Goal: Task Accomplishment & Management: Use online tool/utility

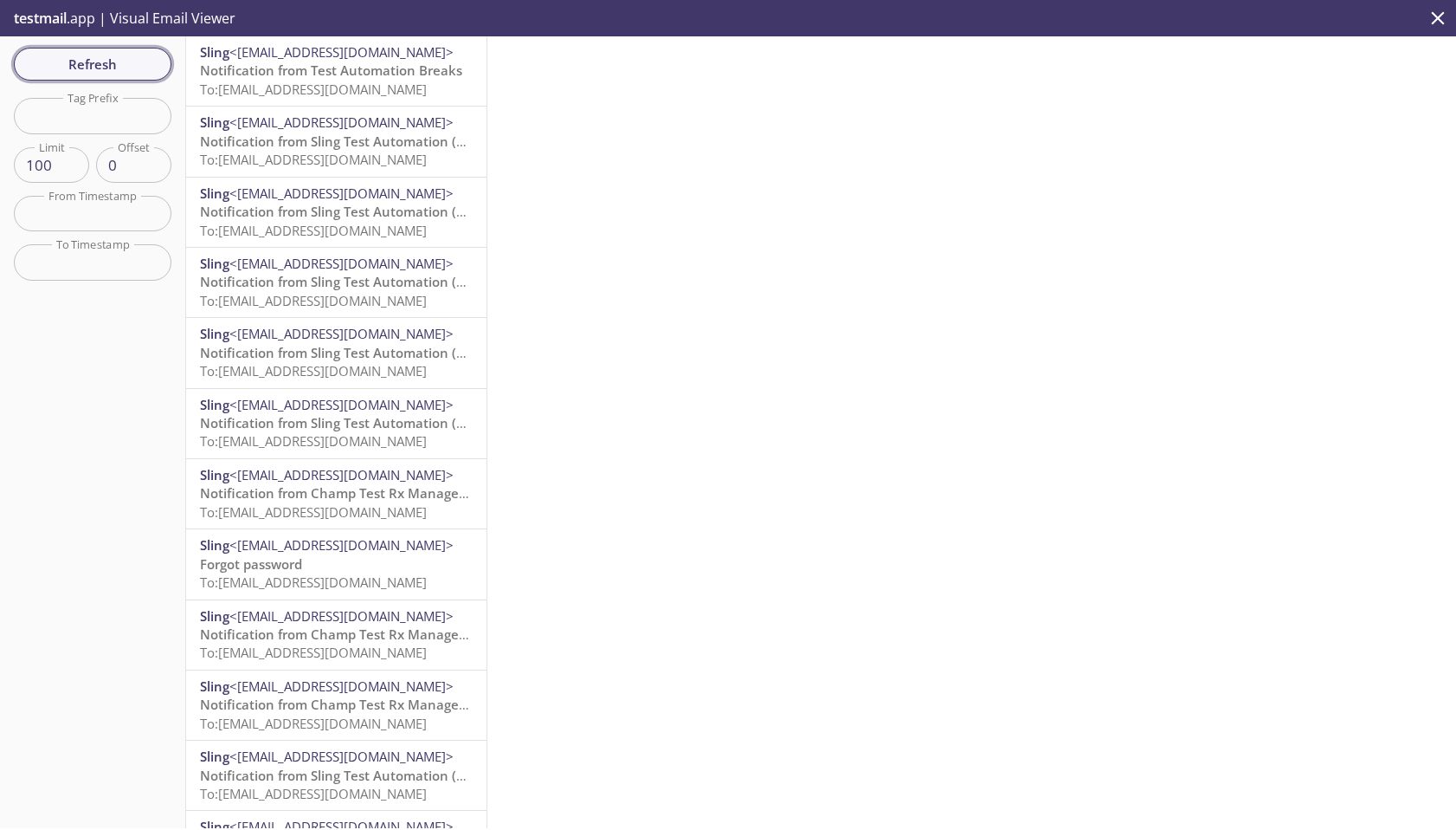
click at [118, 55] on span "Refresh" at bounding box center [93, 64] width 130 height 22
click at [324, 75] on span "[Env: PREPRODUCTION] Verify your email address" at bounding box center [355, 71] width 309 height 17
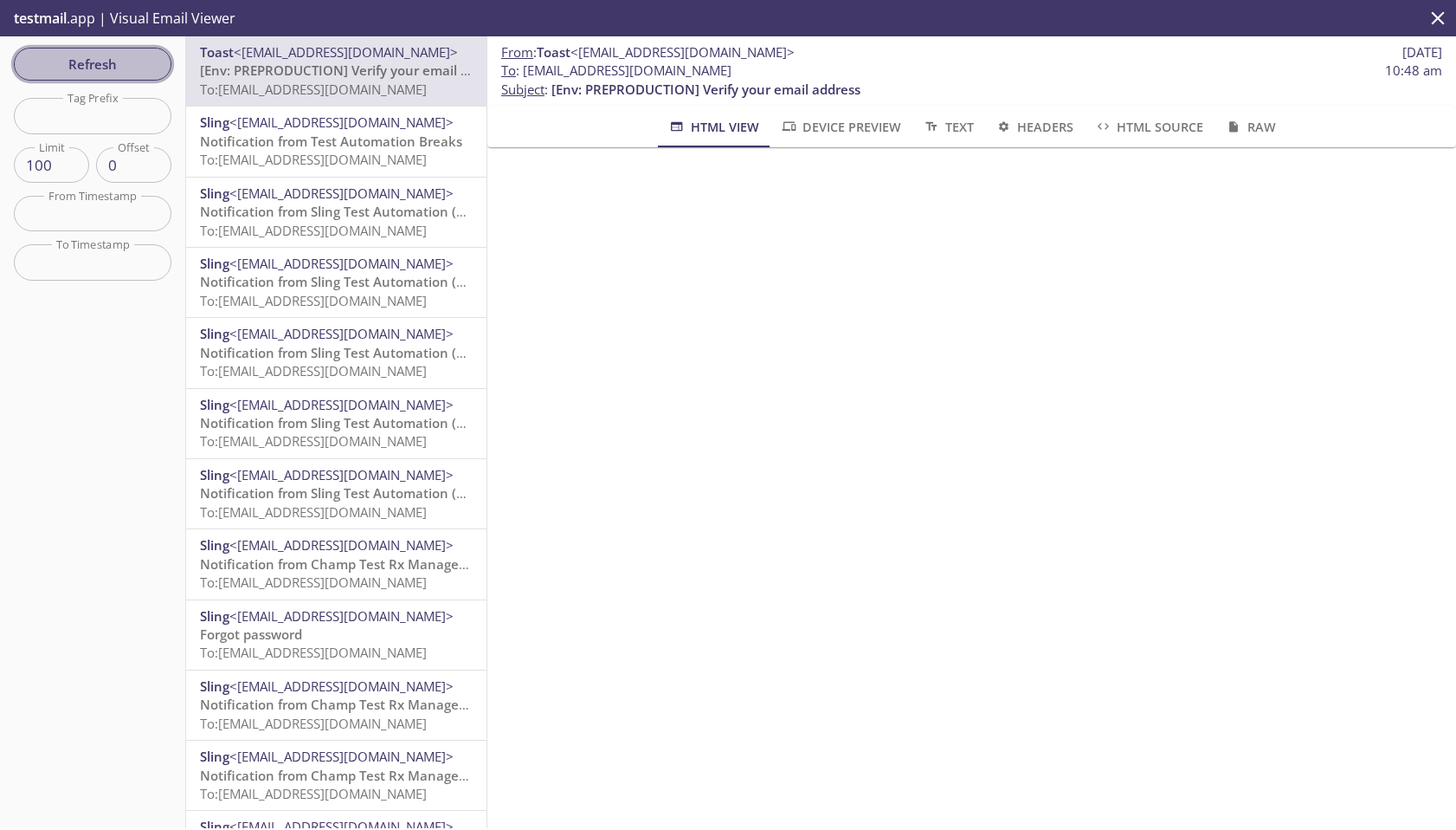
click at [136, 63] on span "Refresh" at bounding box center [93, 64] width 130 height 22
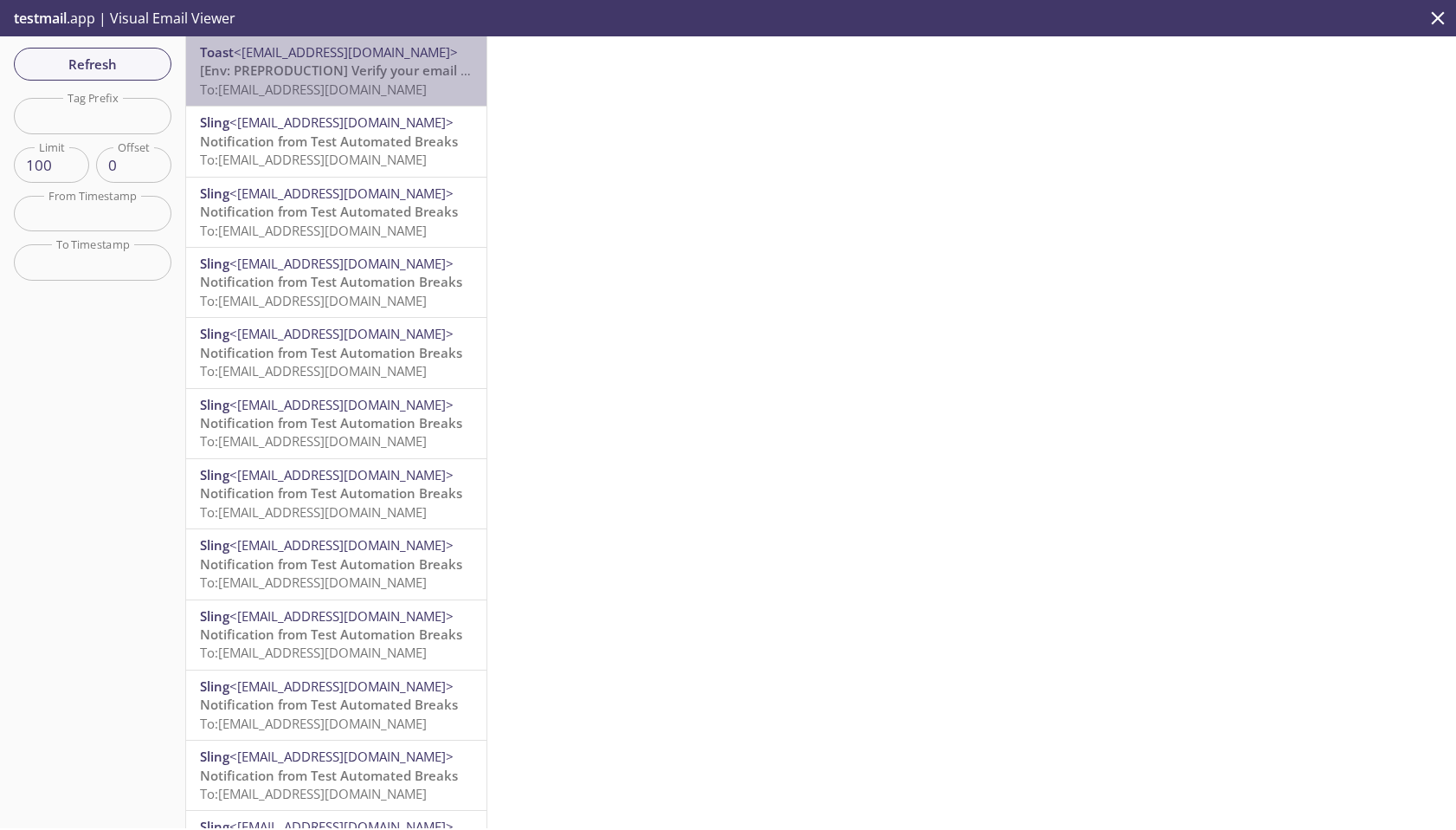
click at [364, 78] on span "[Env: PREPRODUCTION] Verify your email address" at bounding box center [355, 71] width 309 height 17
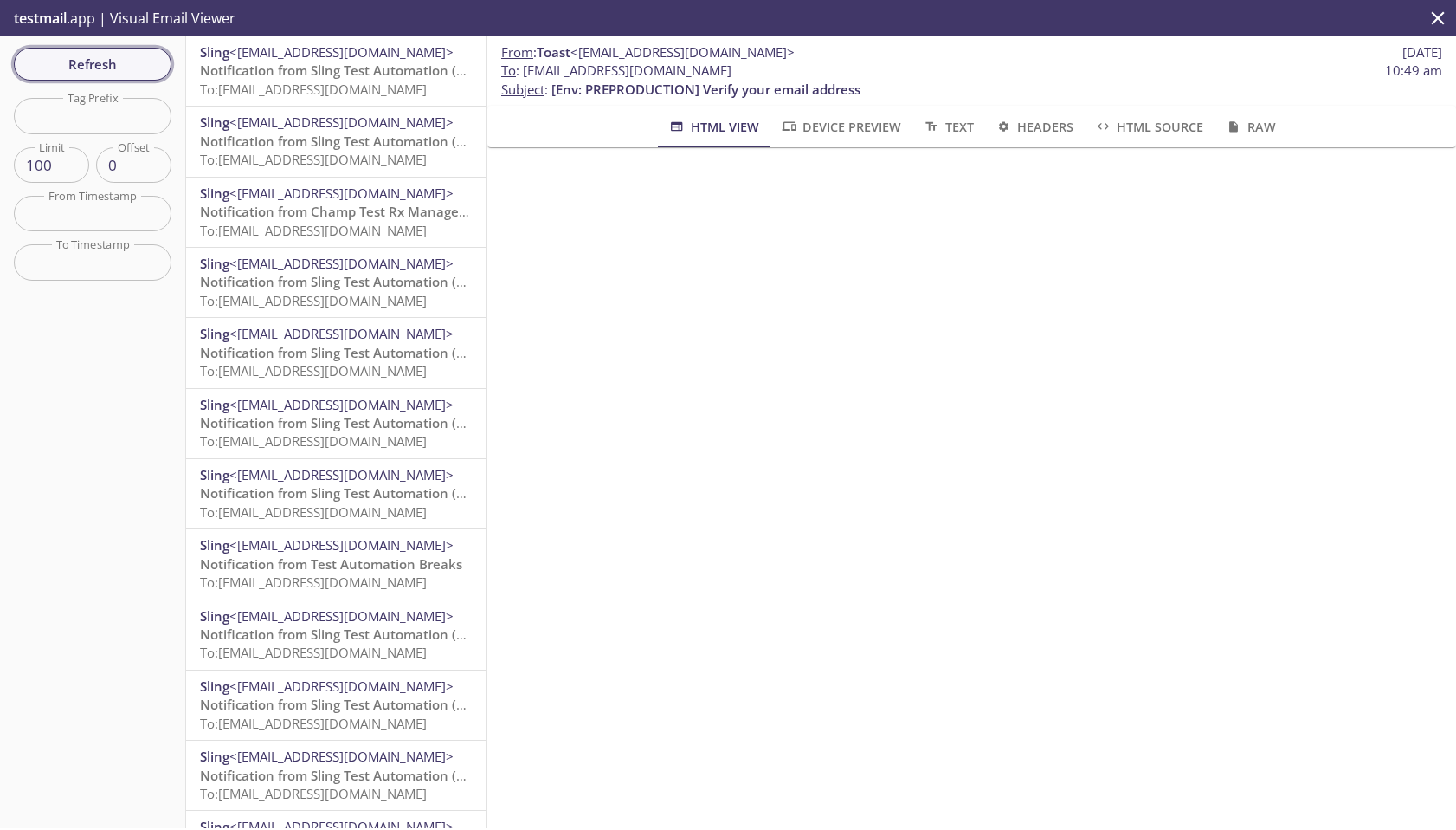
click at [129, 72] on span "Refresh" at bounding box center [93, 64] width 130 height 22
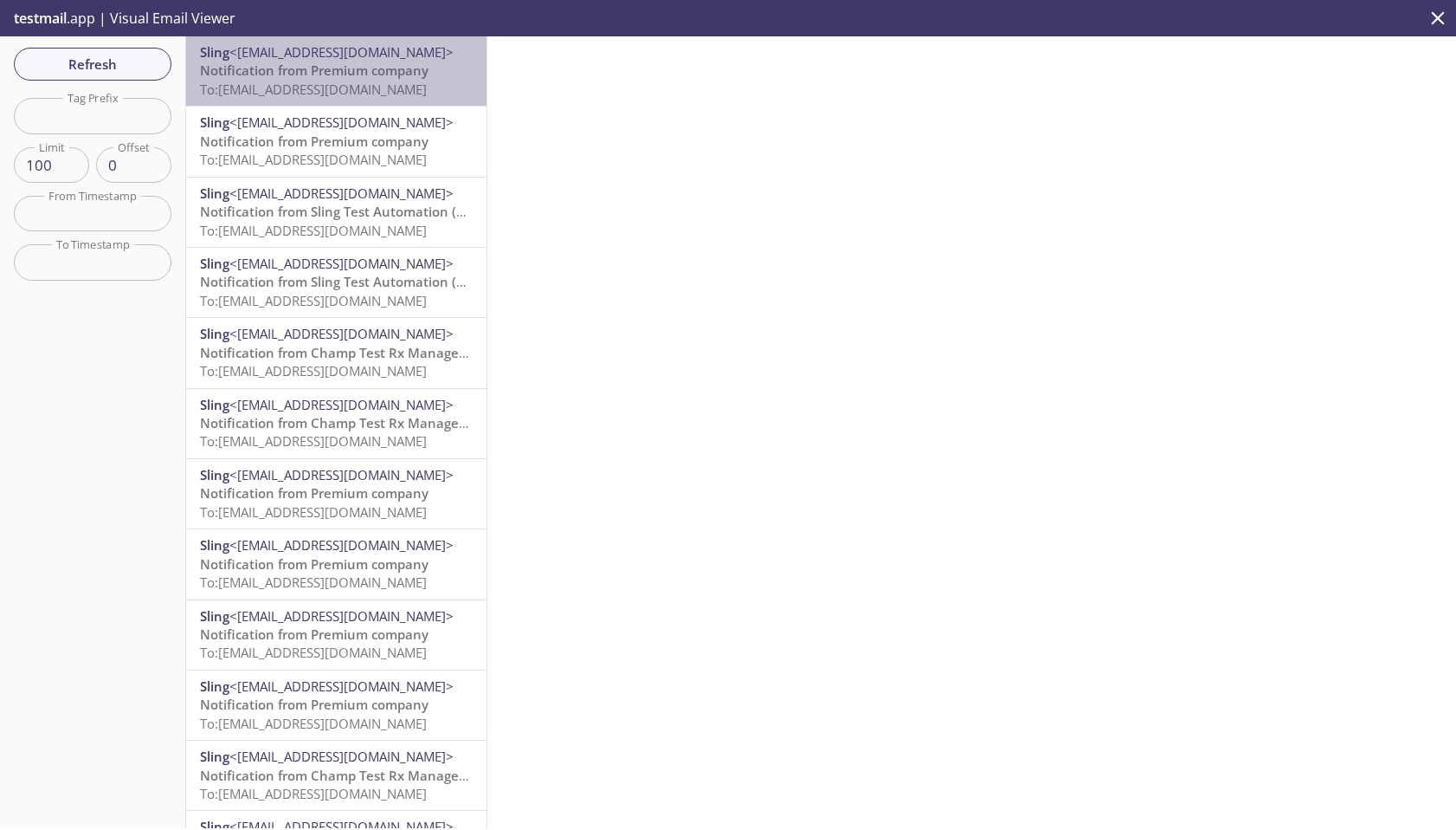
click at [365, 90] on span "To: slingauto.emoji2fall@inbox.testmail.app" at bounding box center [313, 89] width 227 height 17
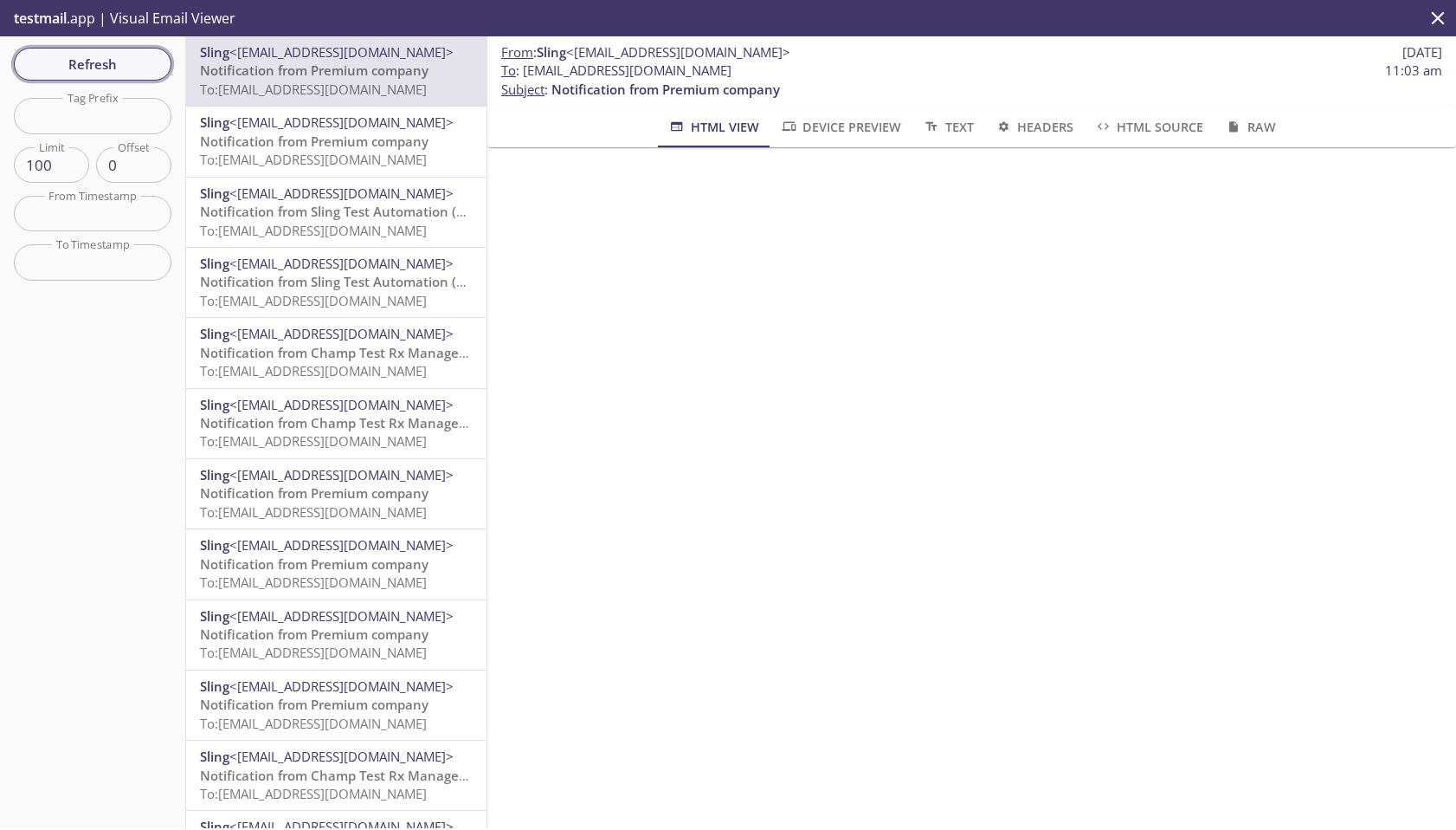
click at [131, 55] on span "Refresh" at bounding box center [93, 64] width 130 height 22
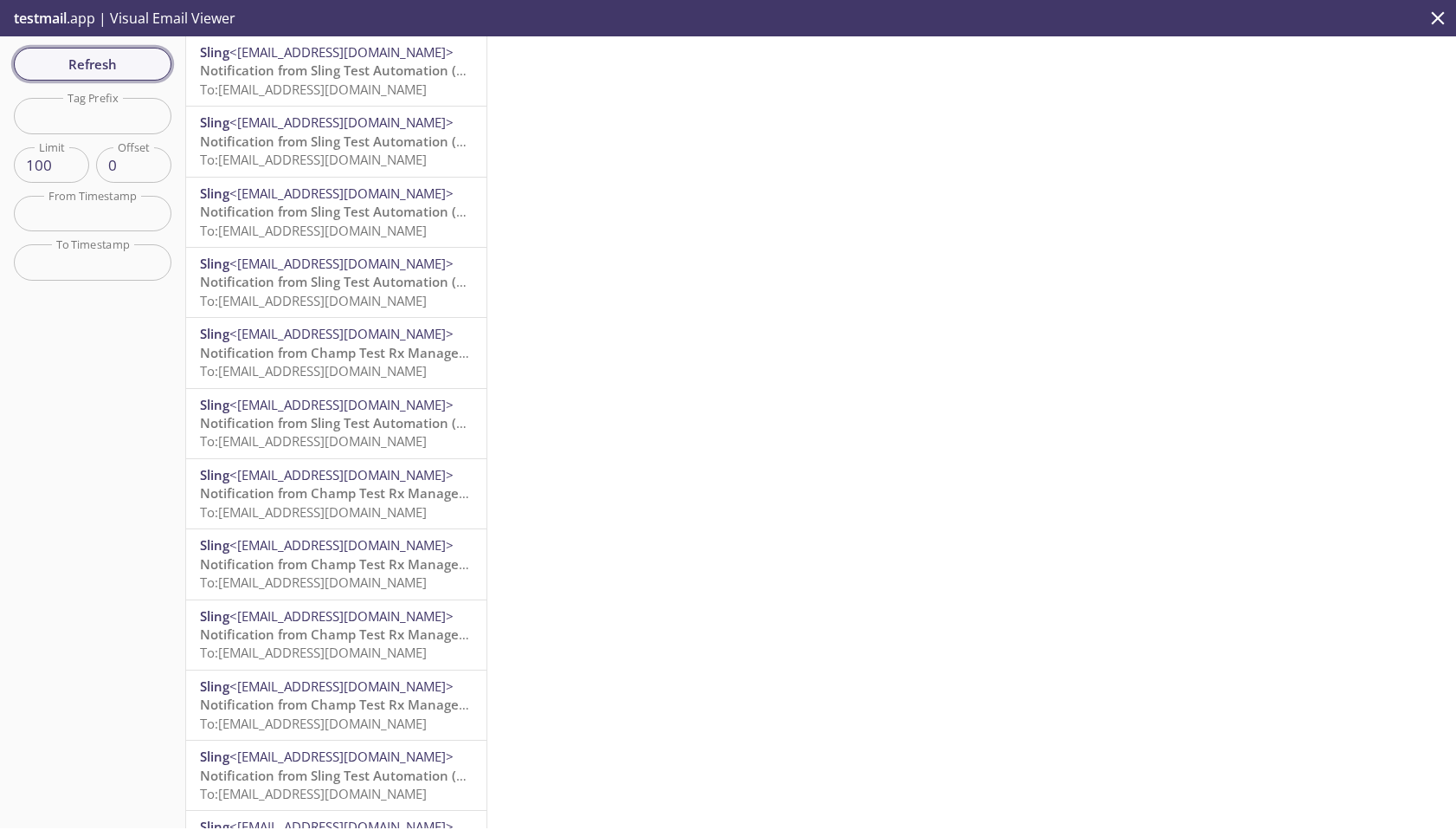
click at [131, 56] on span "Refresh" at bounding box center [93, 64] width 130 height 22
click at [71, 19] on p "testmail .app | Visual Email Viewer" at bounding box center [123, 18] width 246 height 37
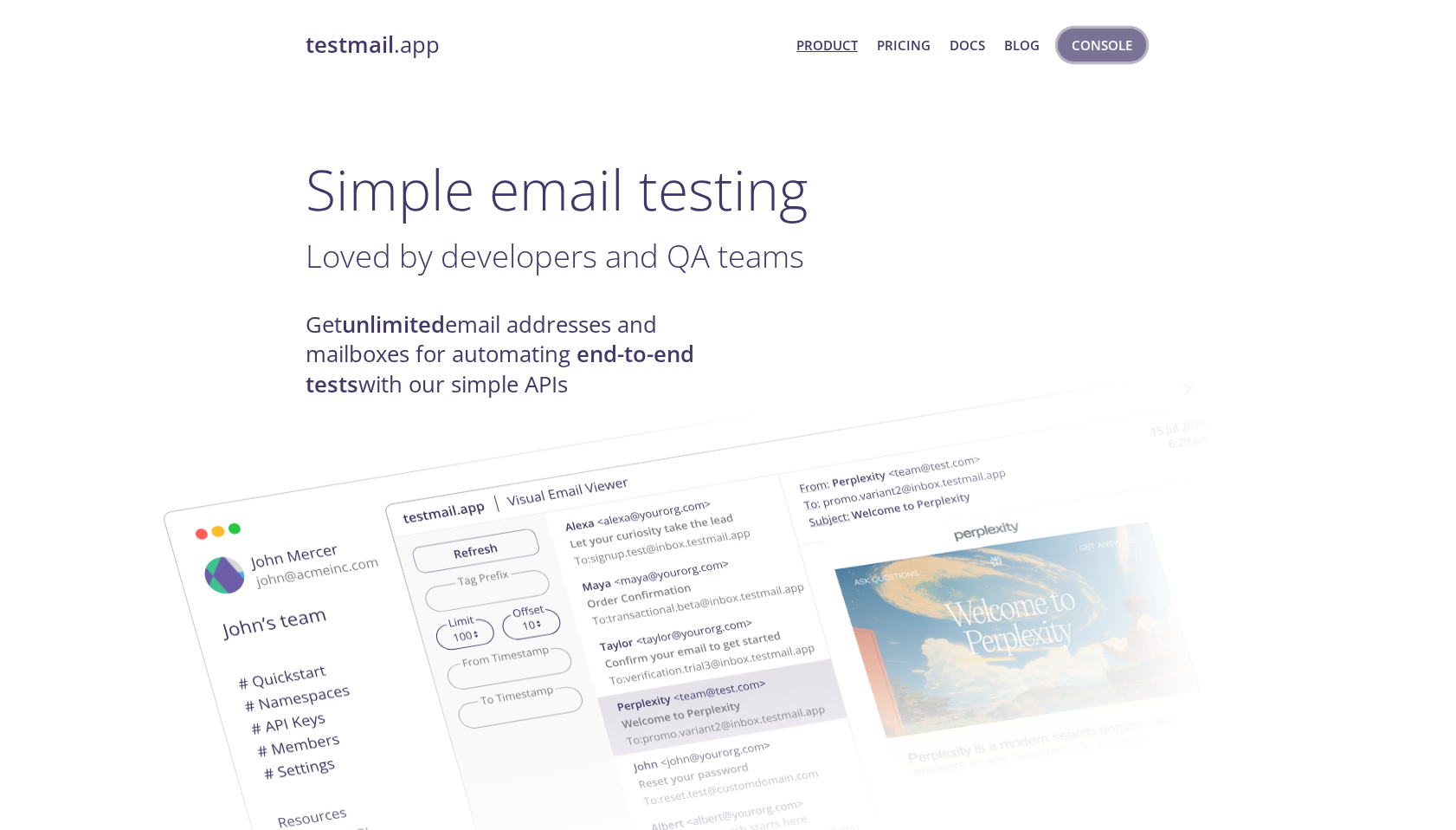
click at [1116, 42] on span "Console" at bounding box center [1101, 44] width 61 height 22
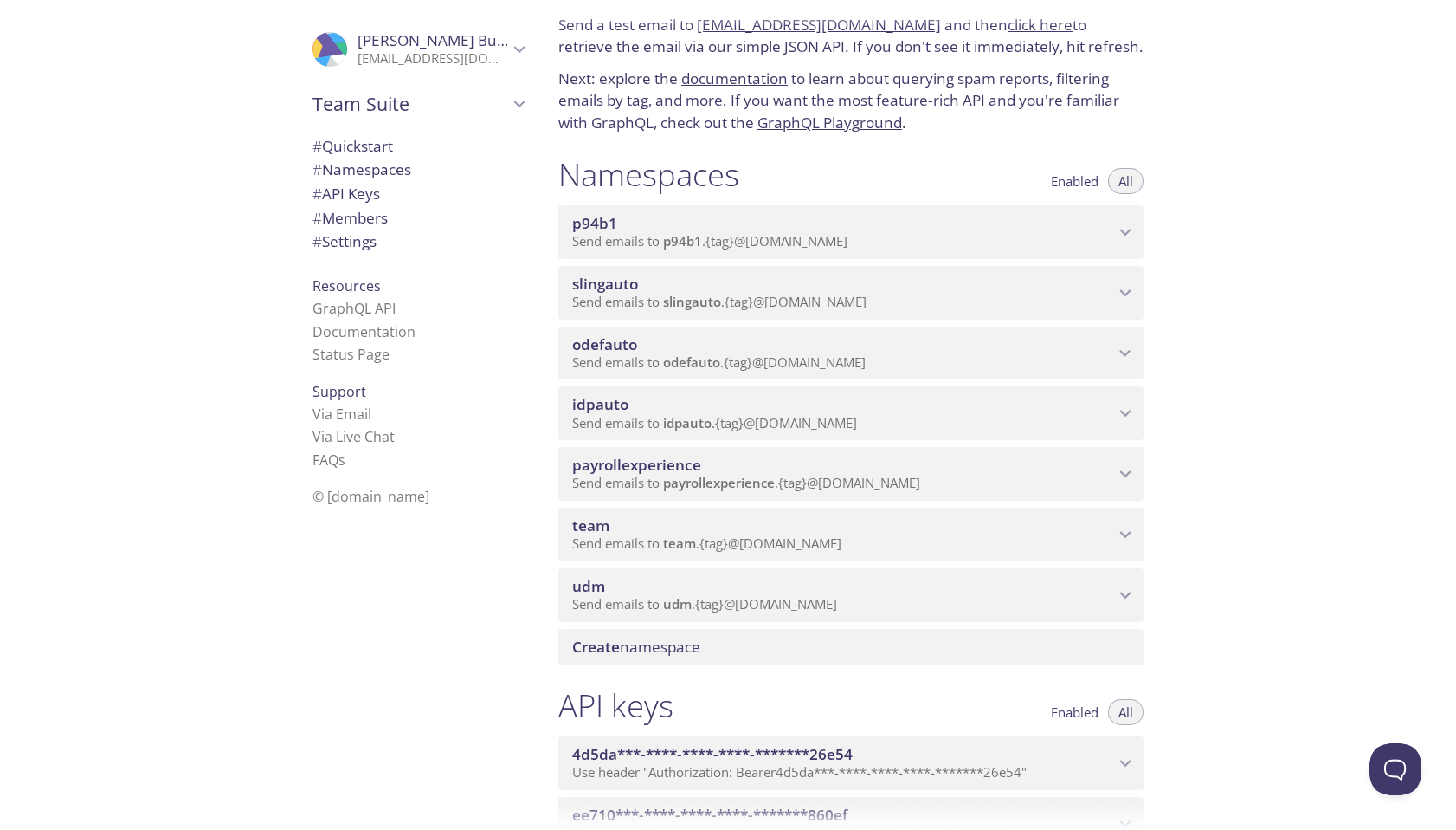
scroll to position [61, 0]
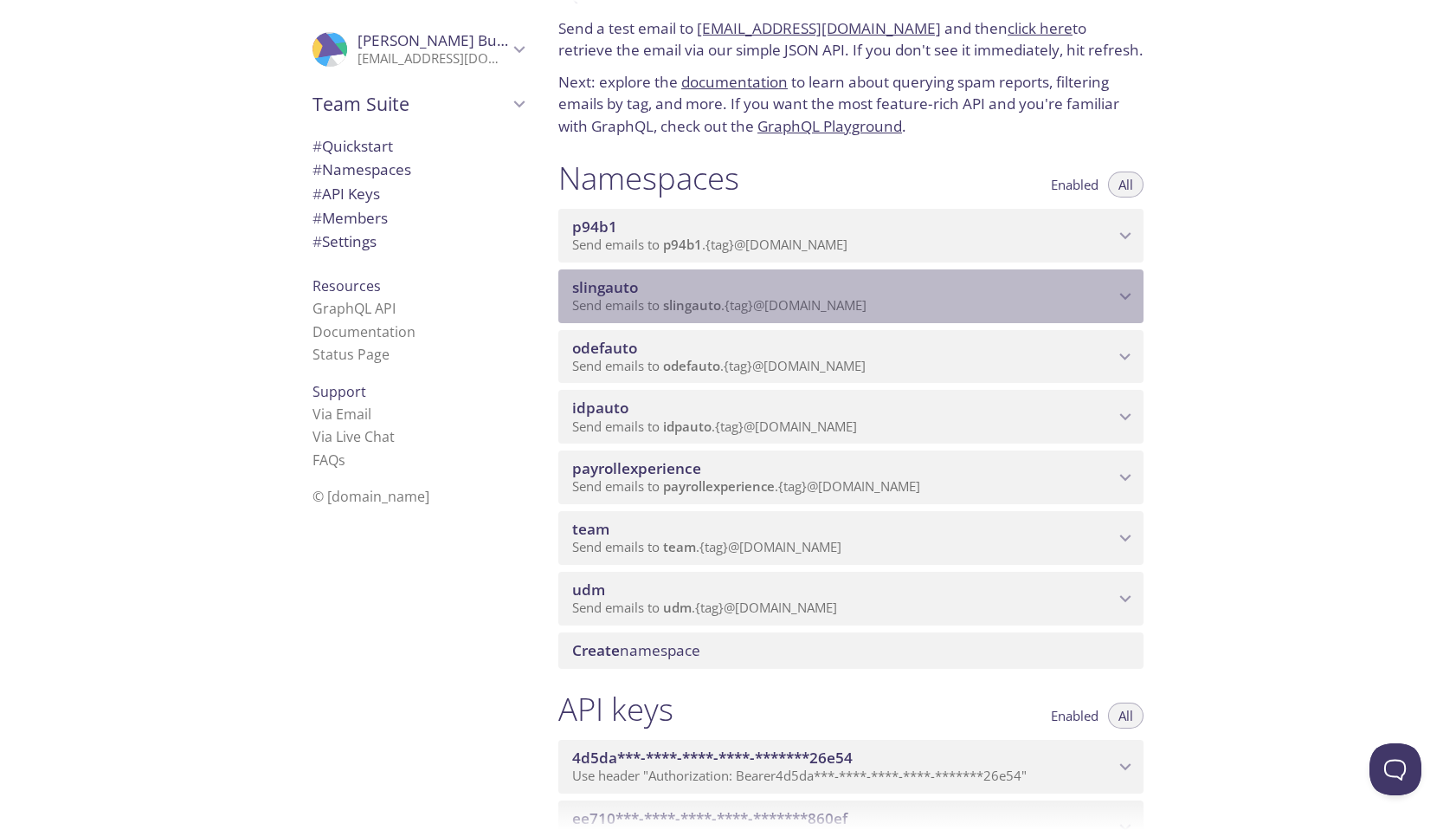
drag, startPoint x: 664, startPoint y: 308, endPoint x: 912, endPoint y: 314, distance: 248.1
click at [912, 314] on div "slingauto Send emails to slingauto . {tag} @inbox.testmail.app" at bounding box center [850, 295] width 585 height 53
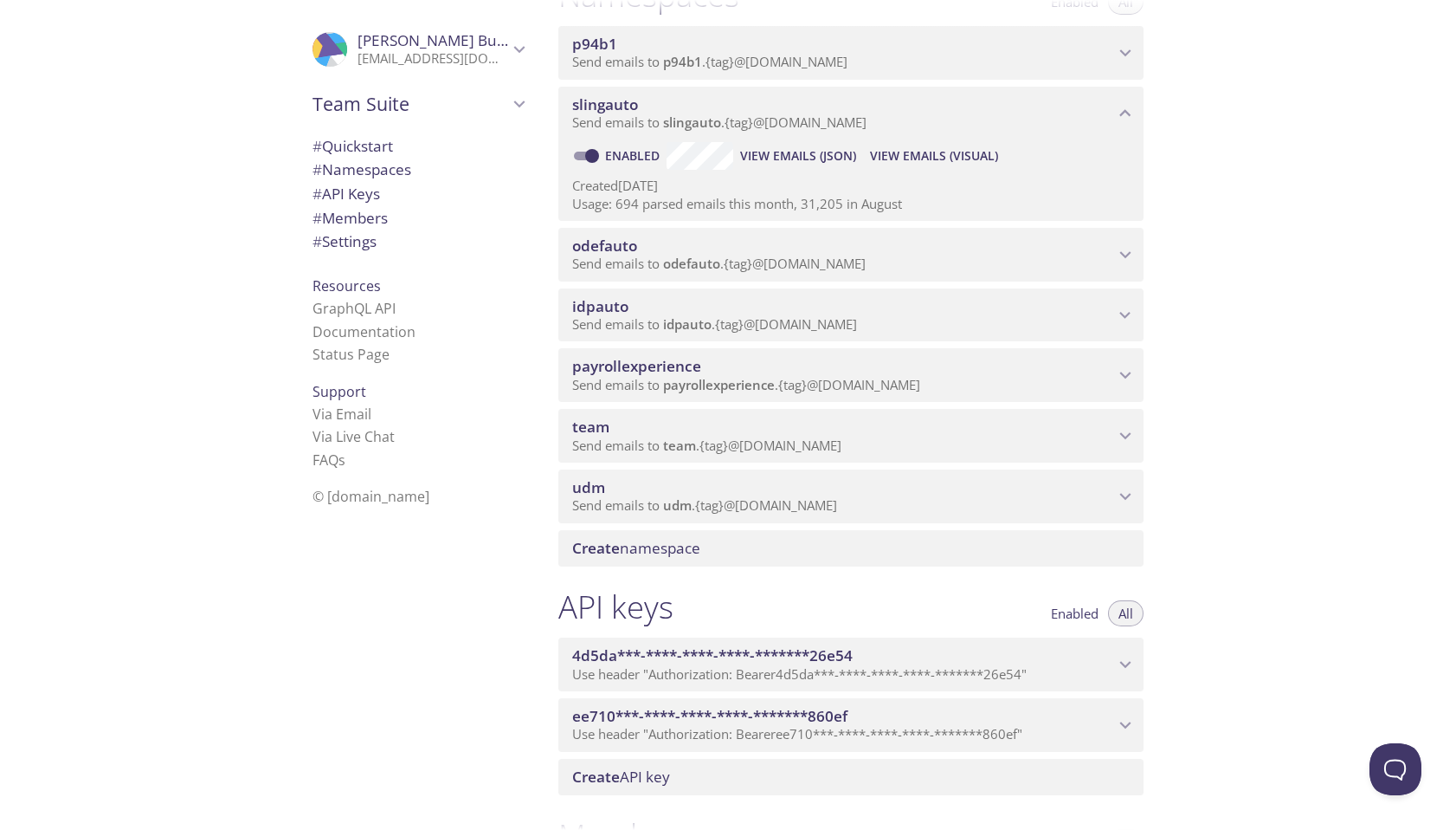
scroll to position [215, 0]
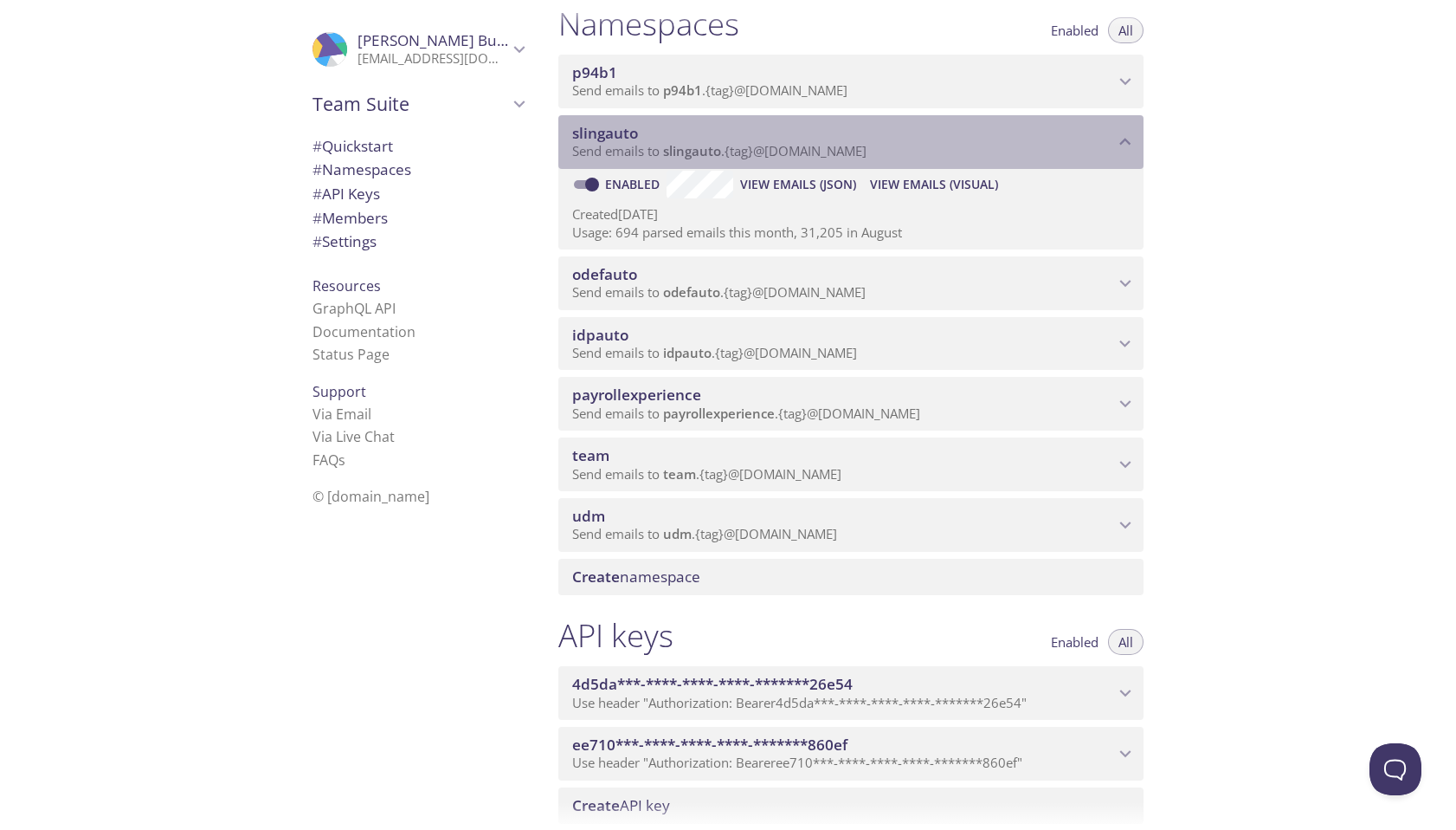
click at [681, 151] on span "slingauto" at bounding box center [692, 151] width 58 height 17
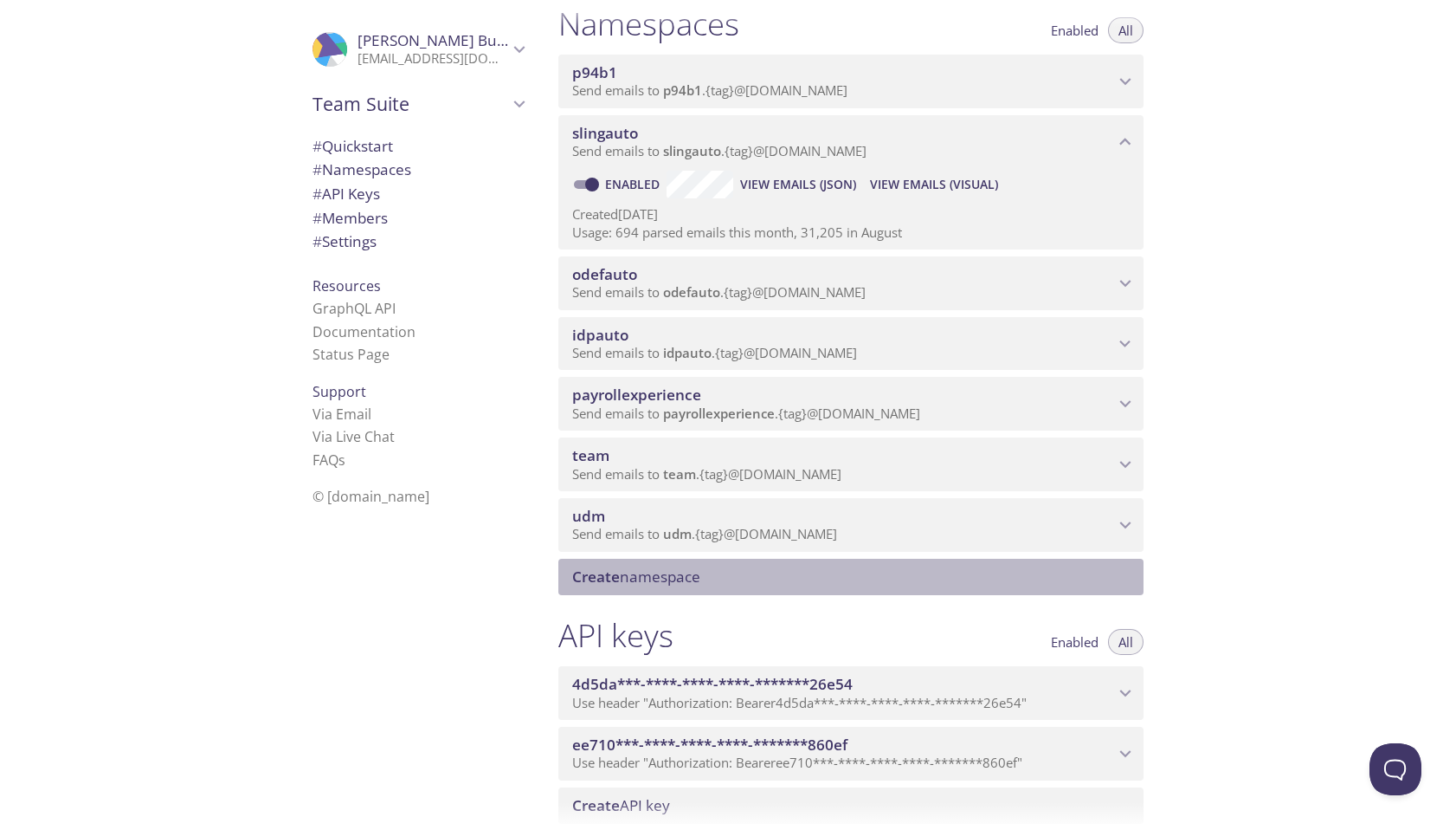
click at [895, 561] on div "Create namespace" at bounding box center [850, 577] width 585 height 37
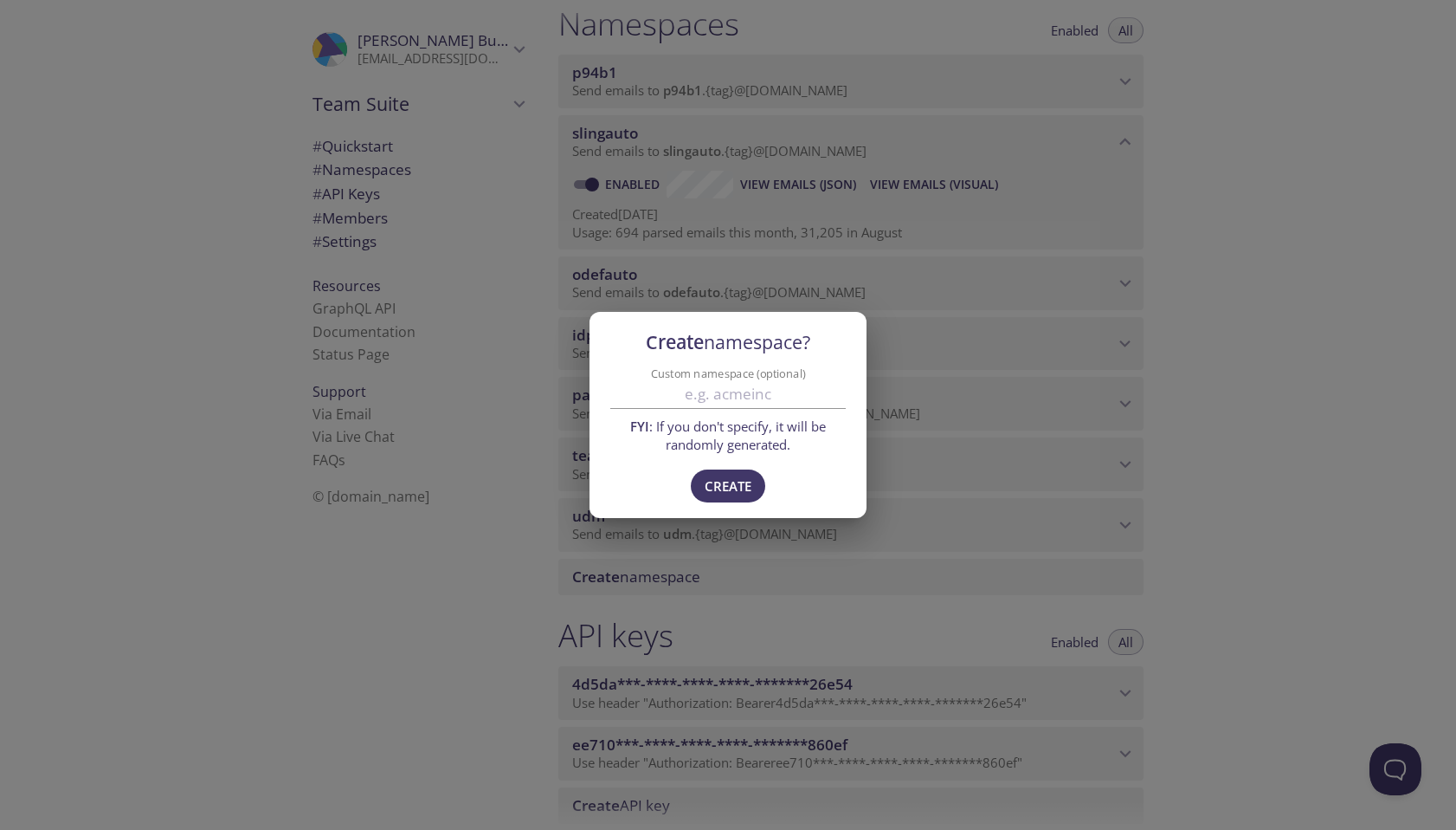
click at [723, 389] on input "Custom namespace (optional)" at bounding box center [727, 395] width 235 height 29
paste input "scheduling"
type input "scheduling"
click at [714, 485] on span "Create" at bounding box center [728, 486] width 46 height 22
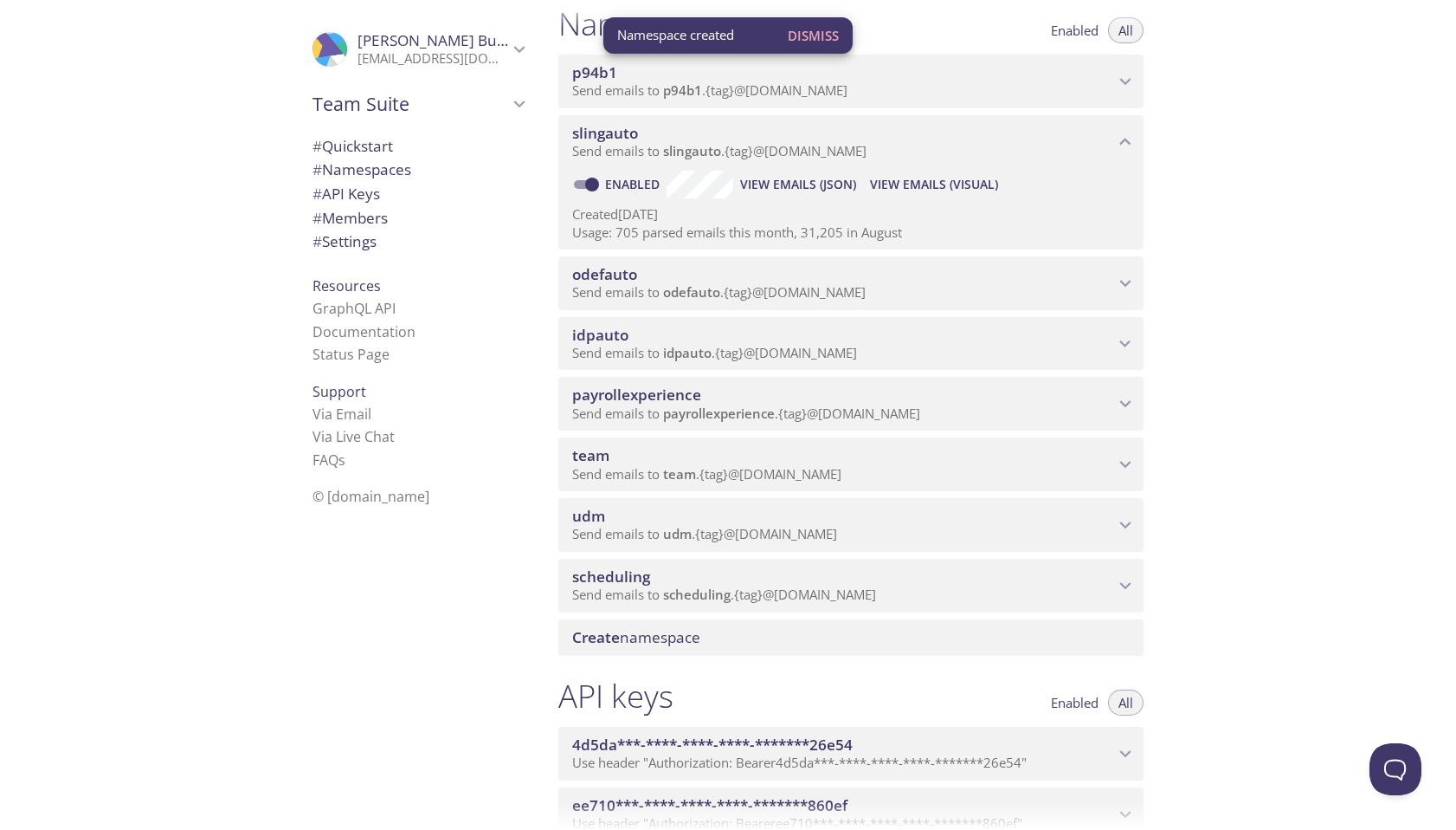
click at [855, 577] on span "scheduling" at bounding box center [843, 577] width 541 height 19
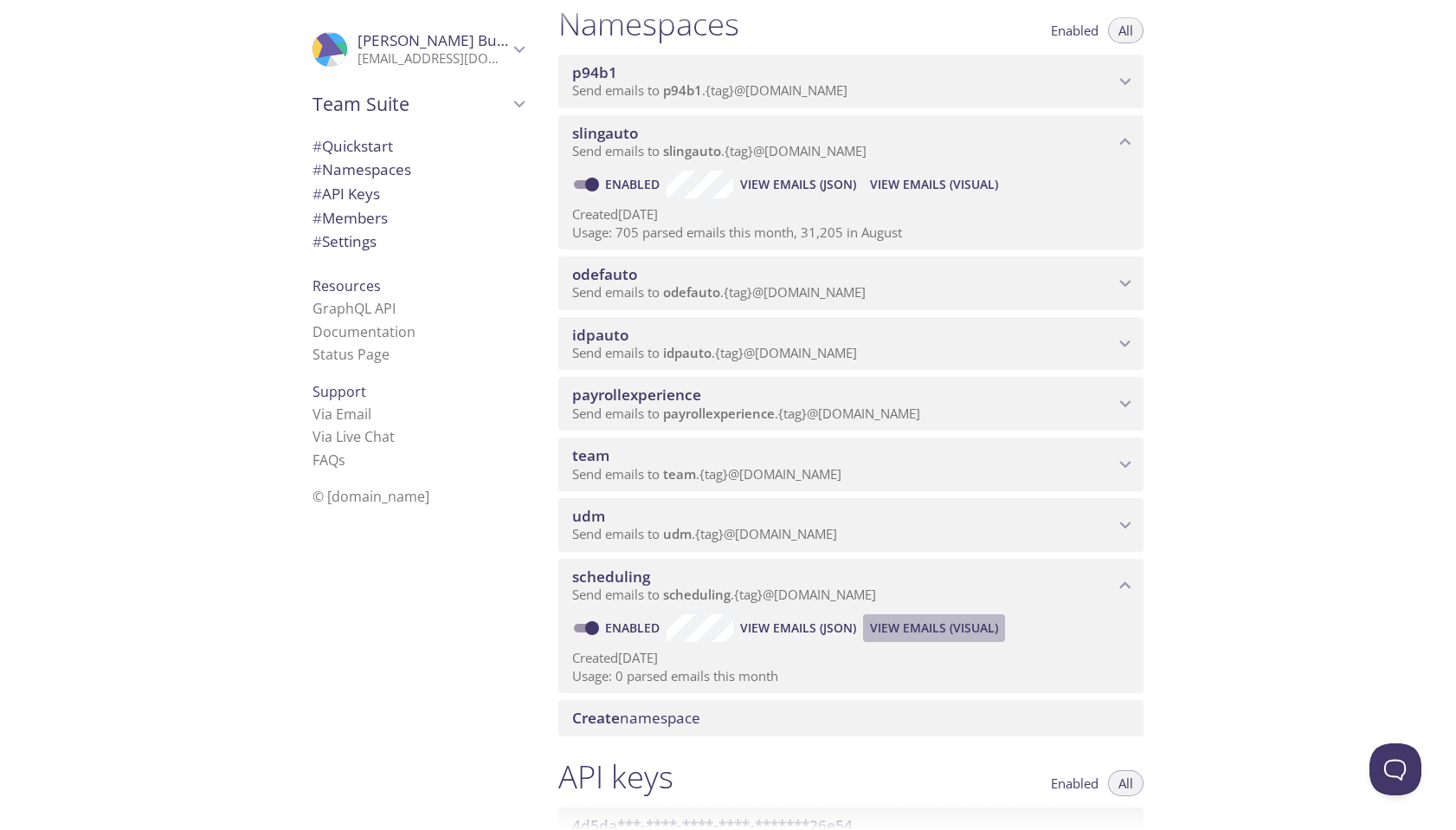
click at [956, 629] on span "View Emails (Visual)" at bounding box center [934, 627] width 128 height 20
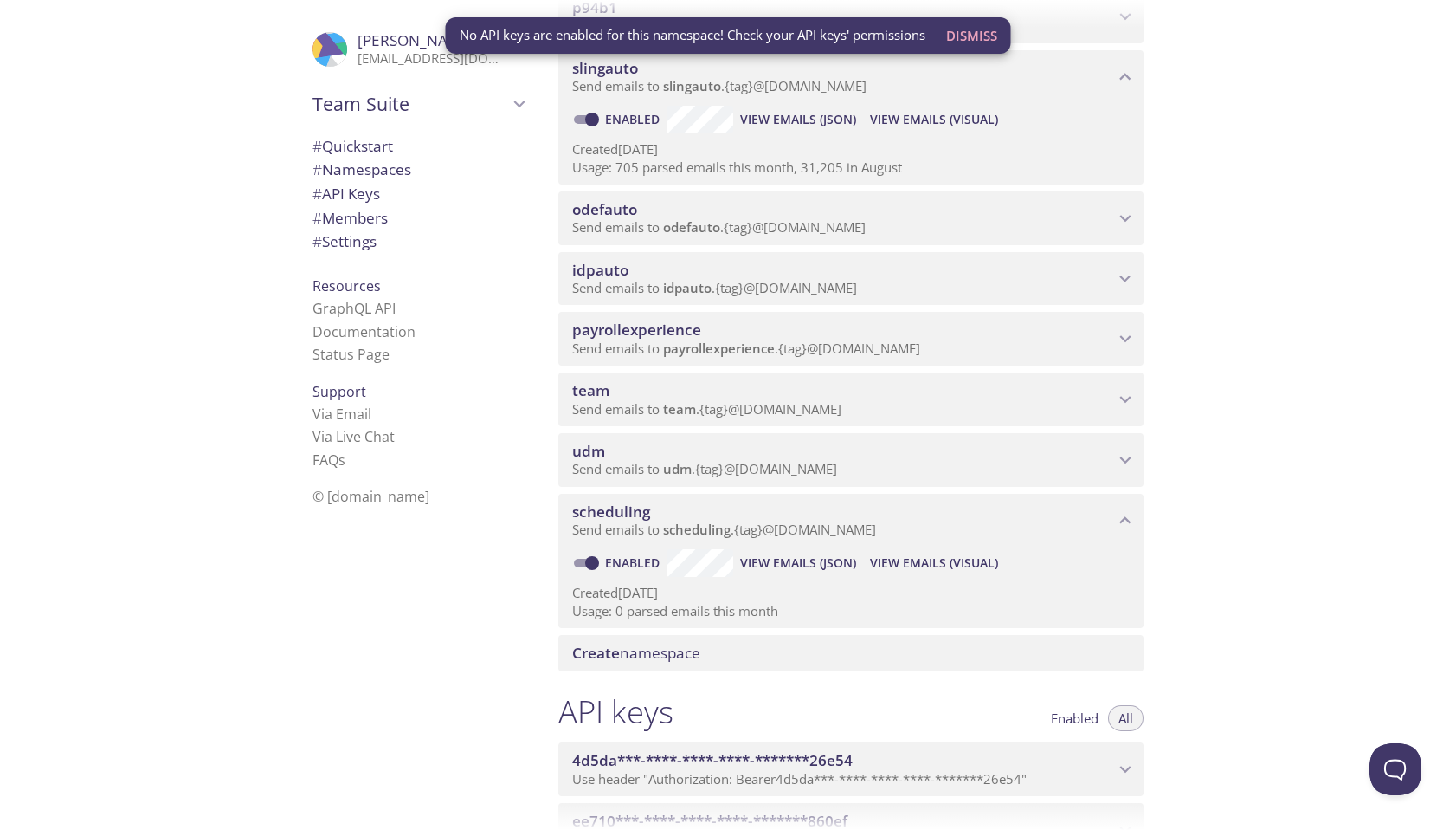
scroll to position [287, 0]
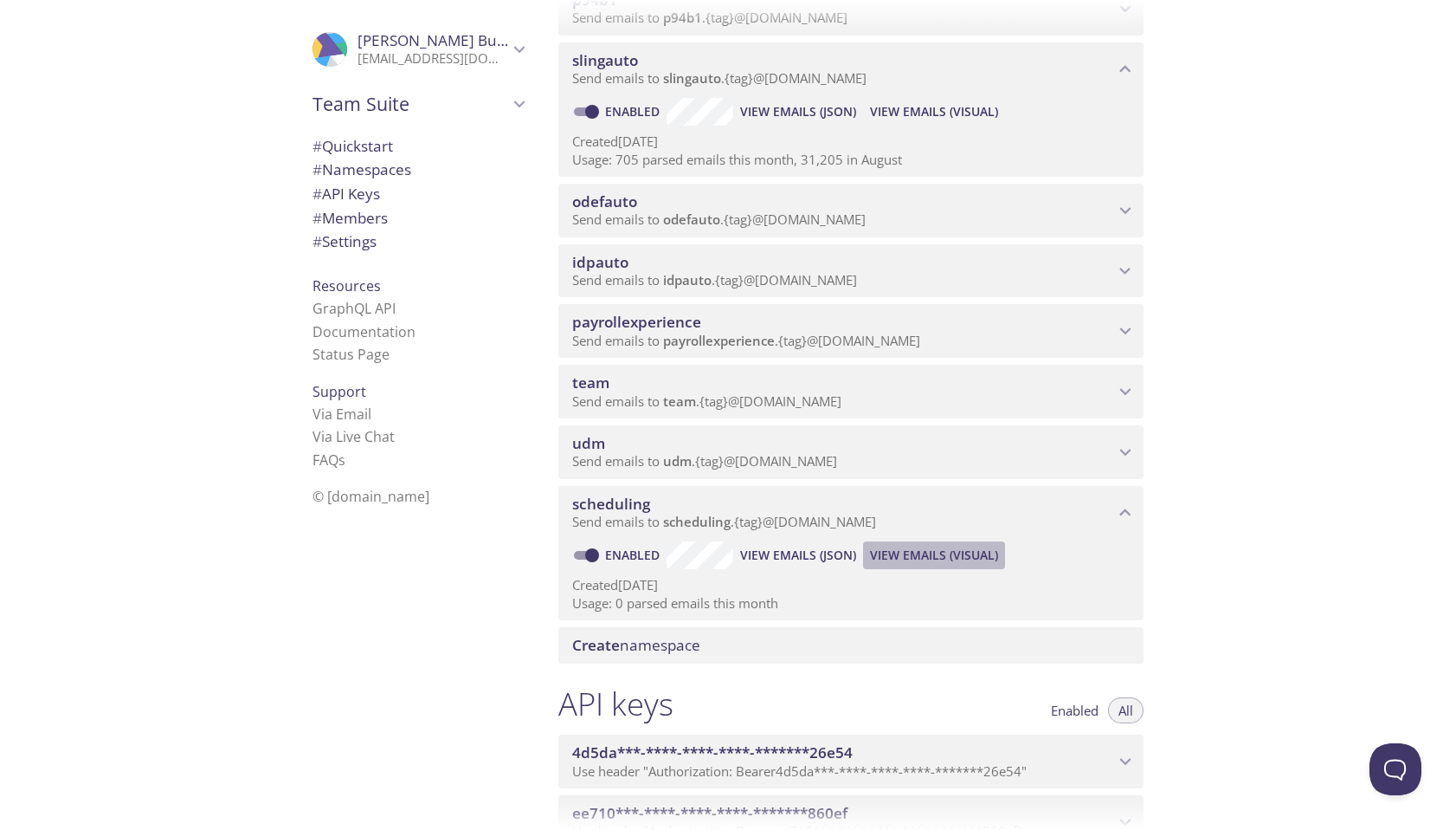
click at [936, 555] on span "View Emails (Visual)" at bounding box center [934, 554] width 128 height 20
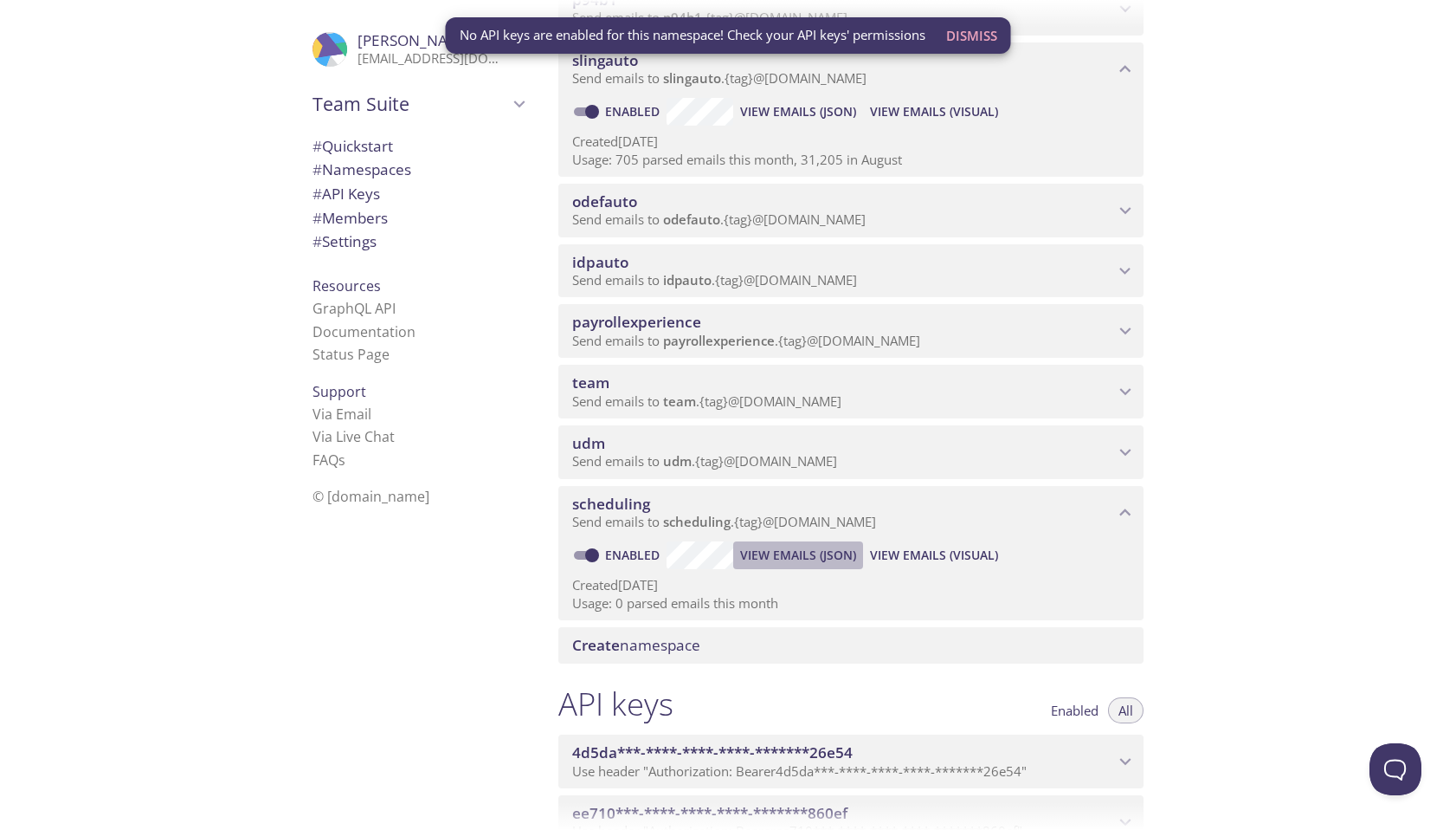
click at [785, 557] on span "View Emails (JSON)" at bounding box center [798, 554] width 116 height 20
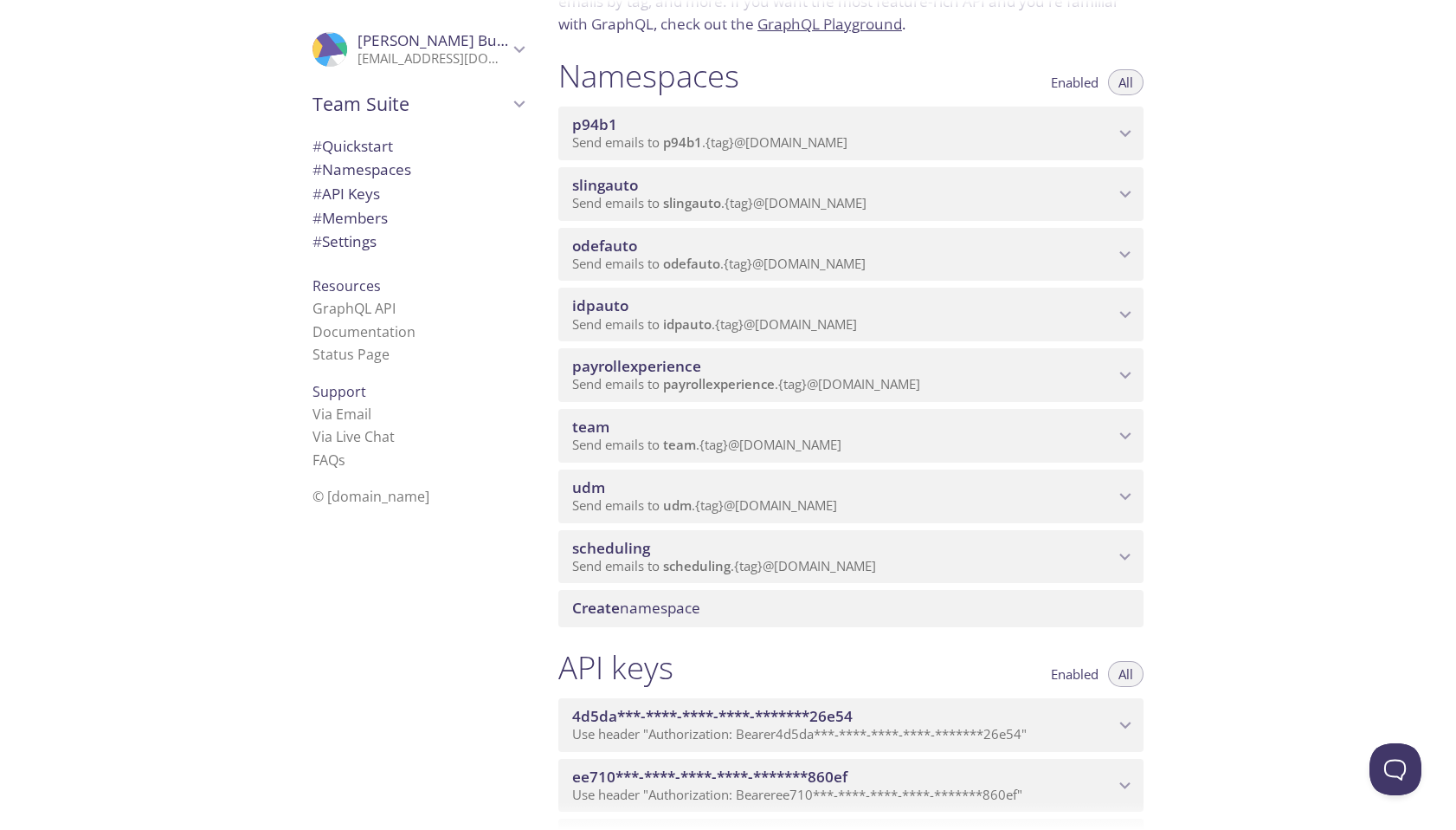
scroll to position [202, 0]
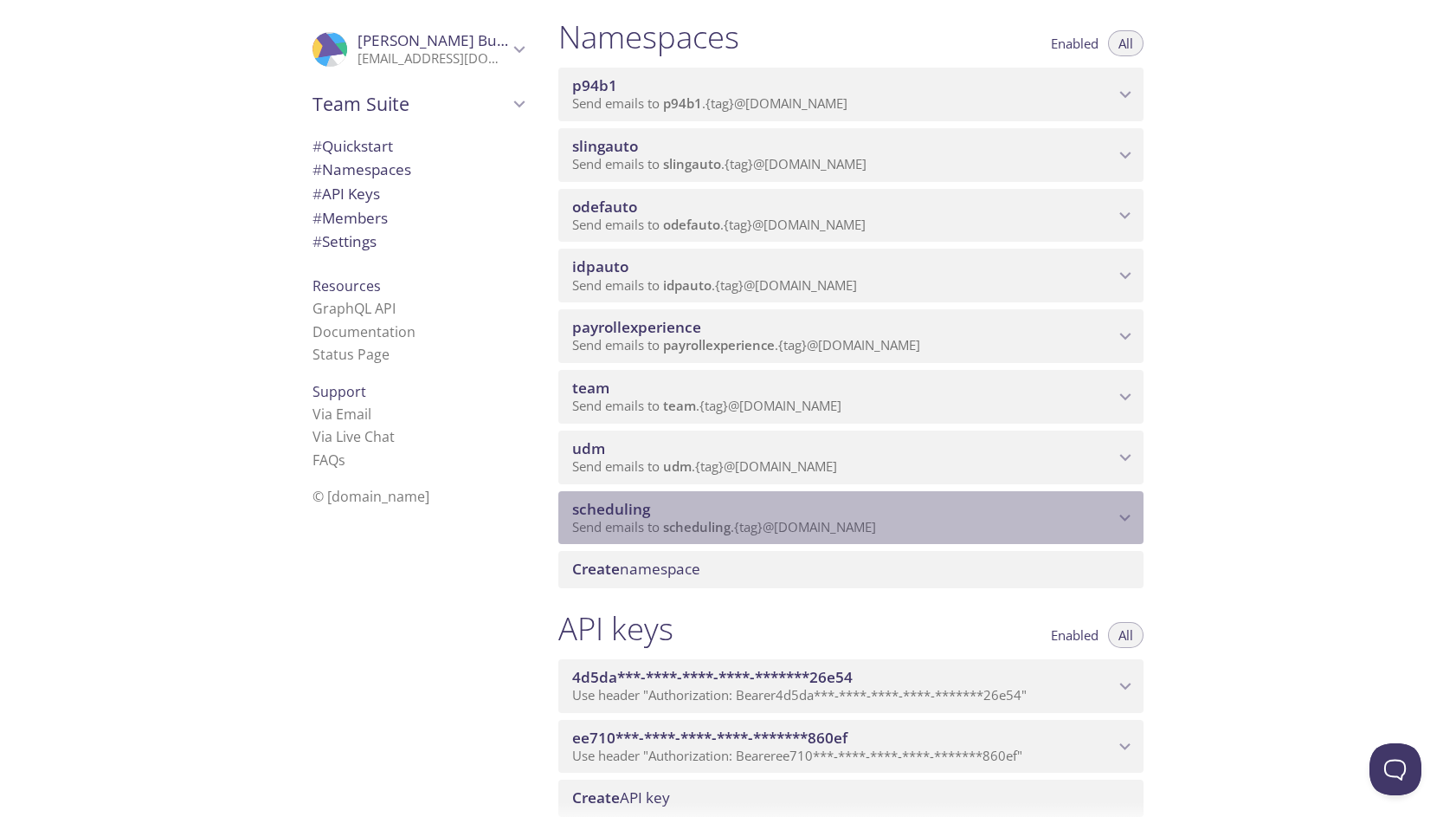
click at [913, 519] on p "Send emails to scheduling . {tag} @[DOMAIN_NAME]" at bounding box center [843, 527] width 541 height 17
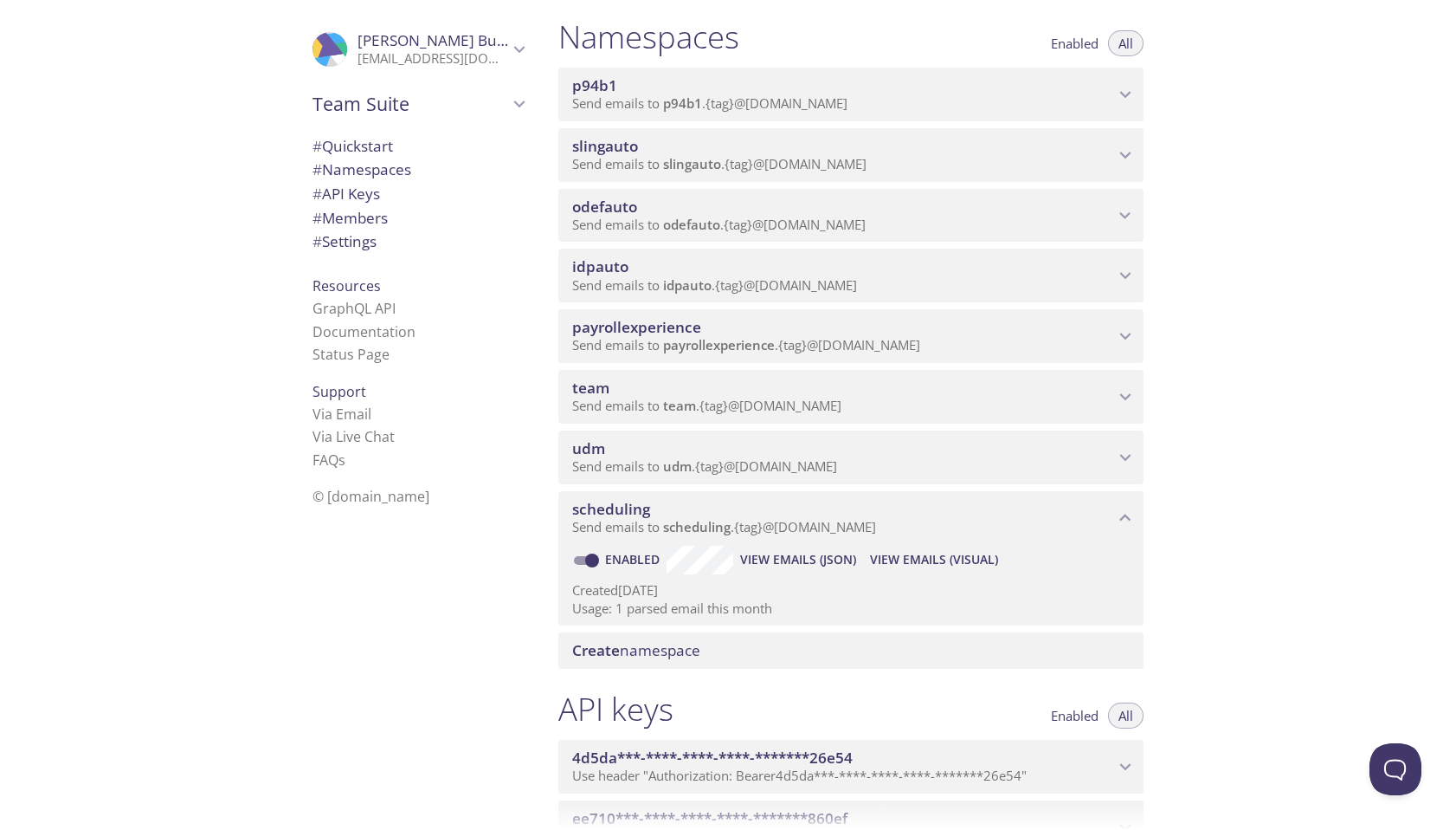
click at [904, 560] on span "View Emails (Visual)" at bounding box center [934, 559] width 128 height 20
click at [380, 201] on span "# API Keys" at bounding box center [346, 193] width 68 height 20
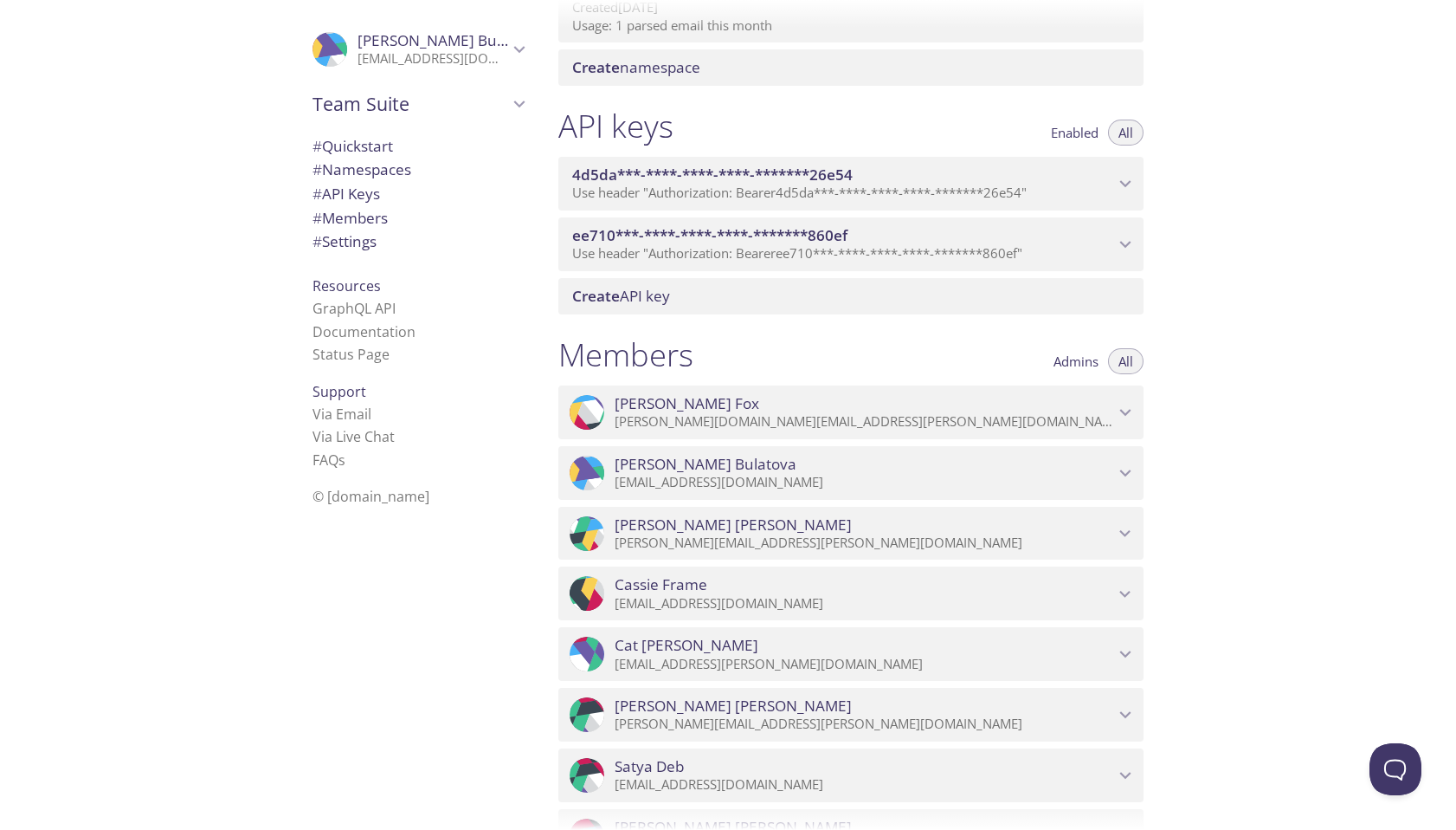
scroll to position [774, 0]
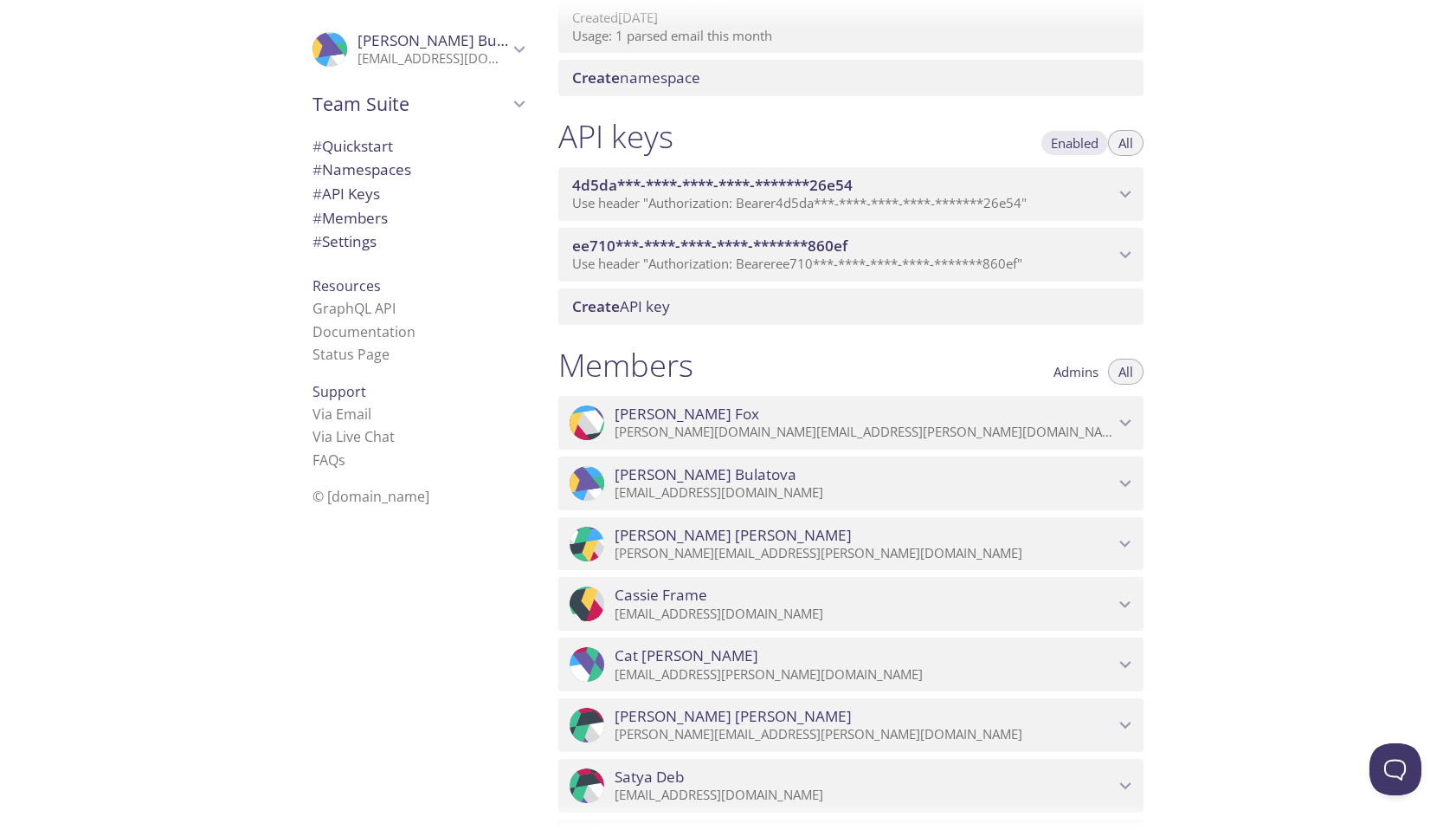
click at [1058, 143] on span "Enabled" at bounding box center [1074, 143] width 47 height 0
click at [1126, 143] on span "All" at bounding box center [1124, 143] width 15 height 0
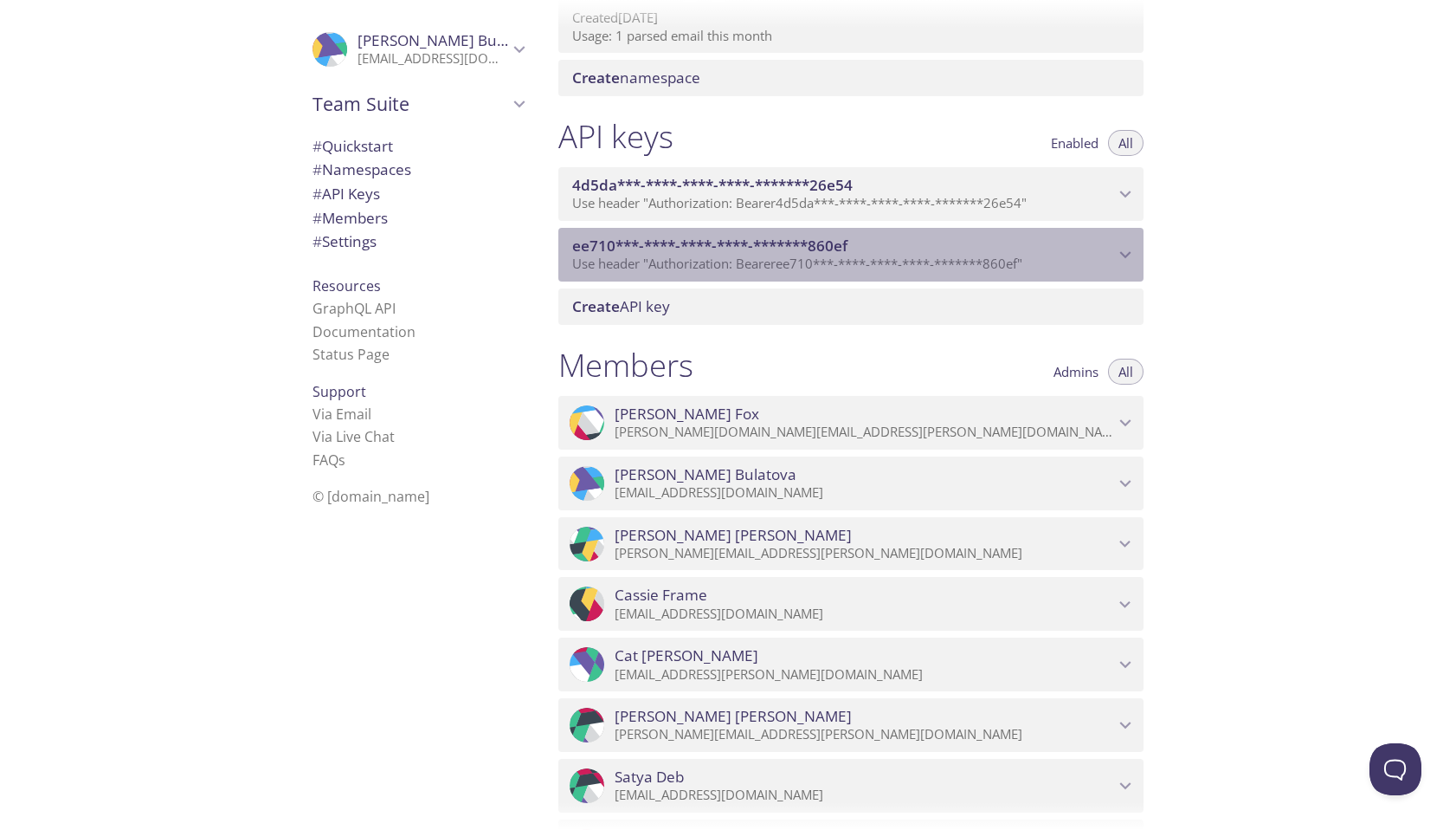
click at [1126, 257] on icon "ee710***-****-****-****-*******860ef API key" at bounding box center [1124, 254] width 22 height 22
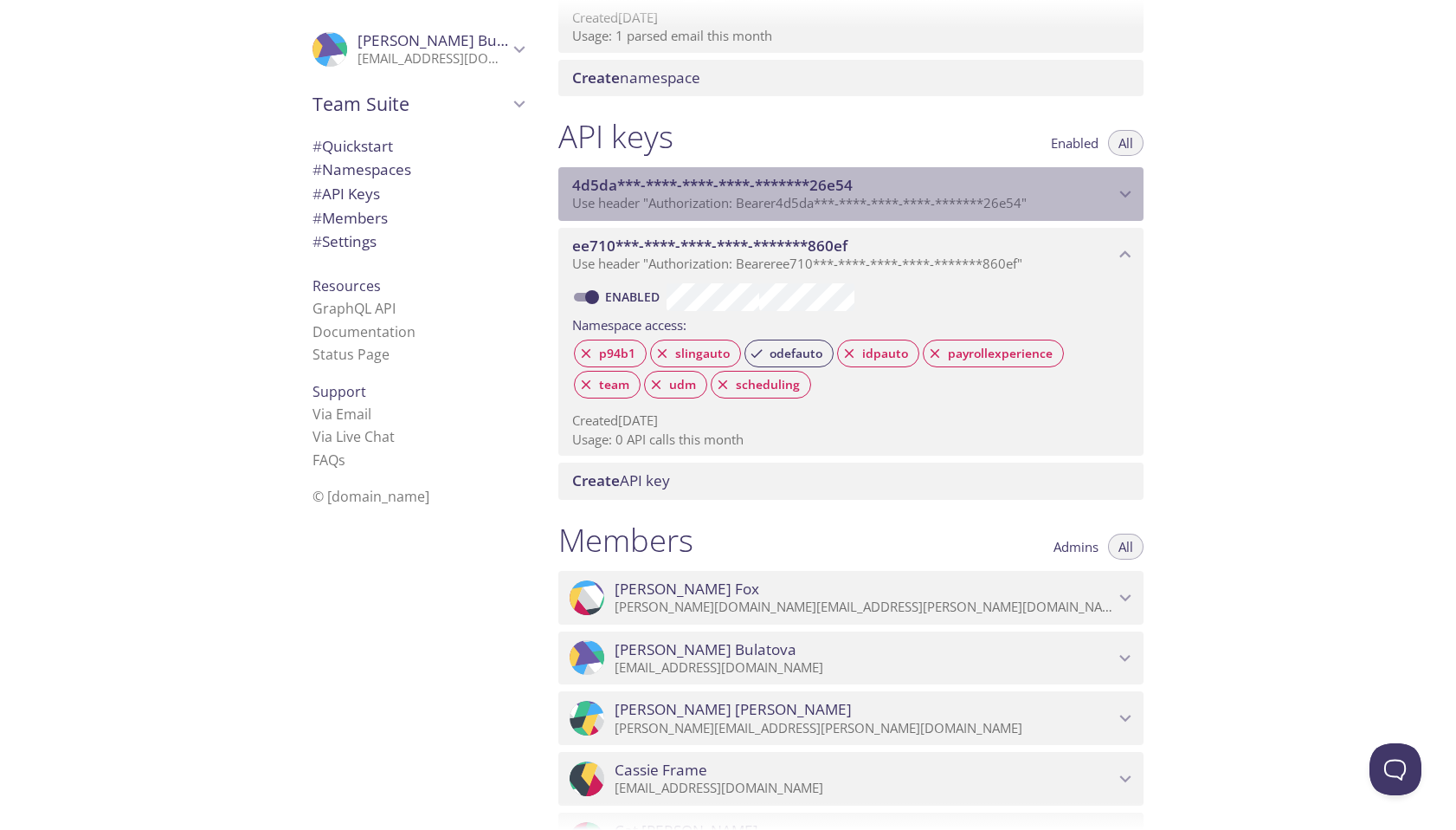
click at [1132, 193] on icon "4d5da***-****-****-****-*******26e54 API key" at bounding box center [1124, 193] width 22 height 22
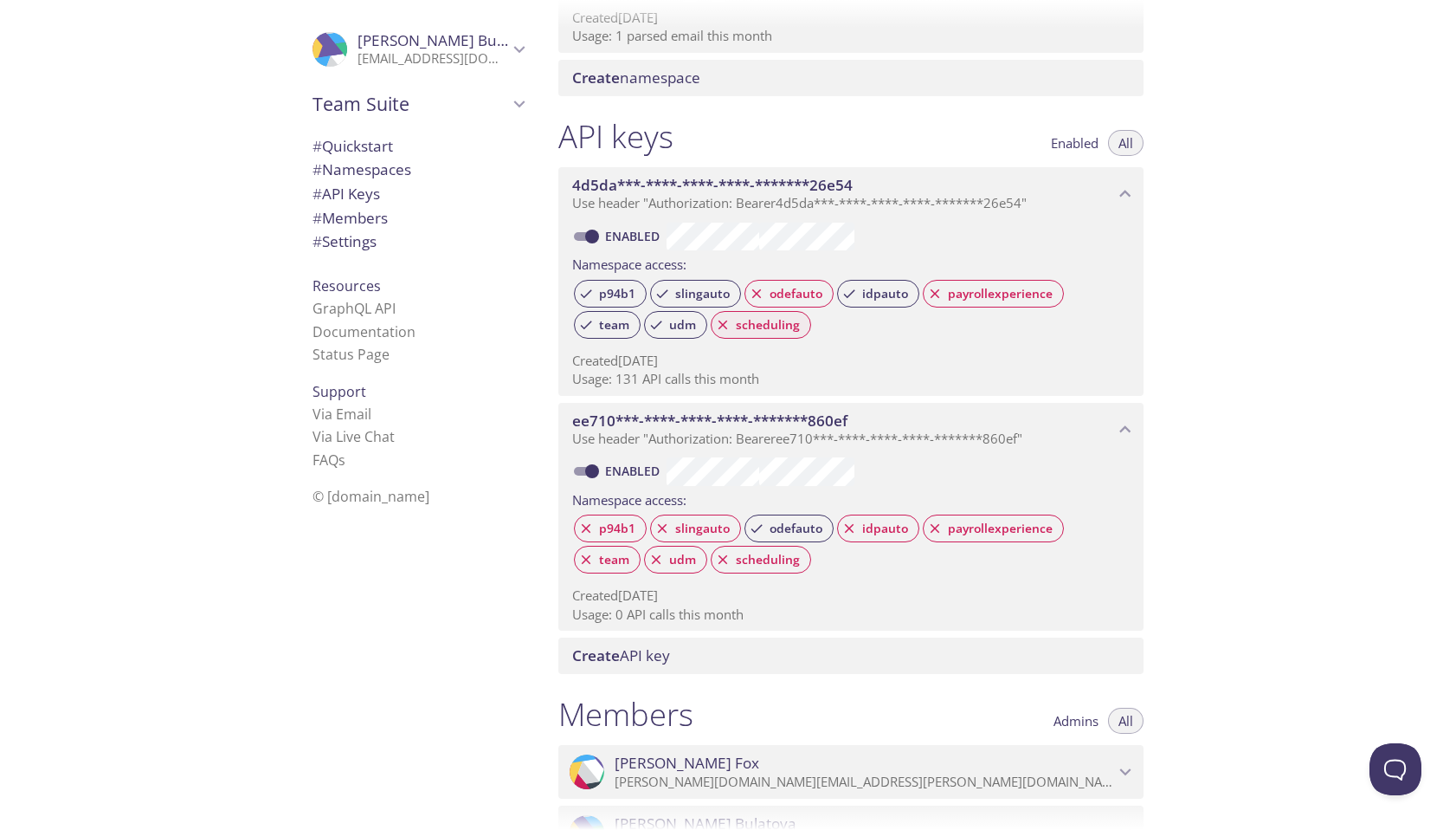
click at [773, 329] on span "scheduling" at bounding box center [768, 325] width 85 height 15
click at [1229, 199] on div "Quickstart Send a test email to [EMAIL_ADDRESS][DOMAIN_NAME] and then click her…" at bounding box center [1000, 415] width 912 height 830
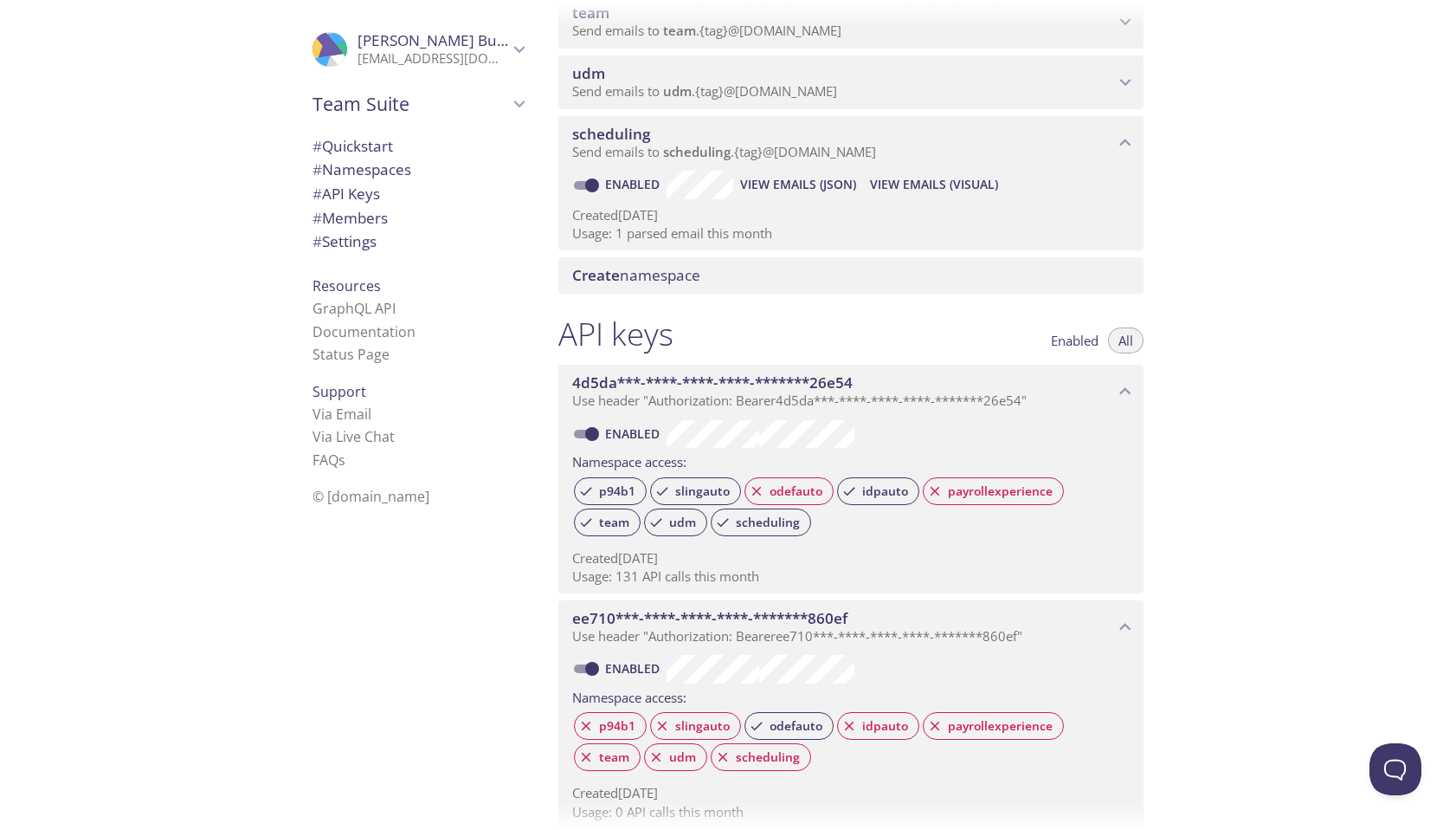
scroll to position [503, 0]
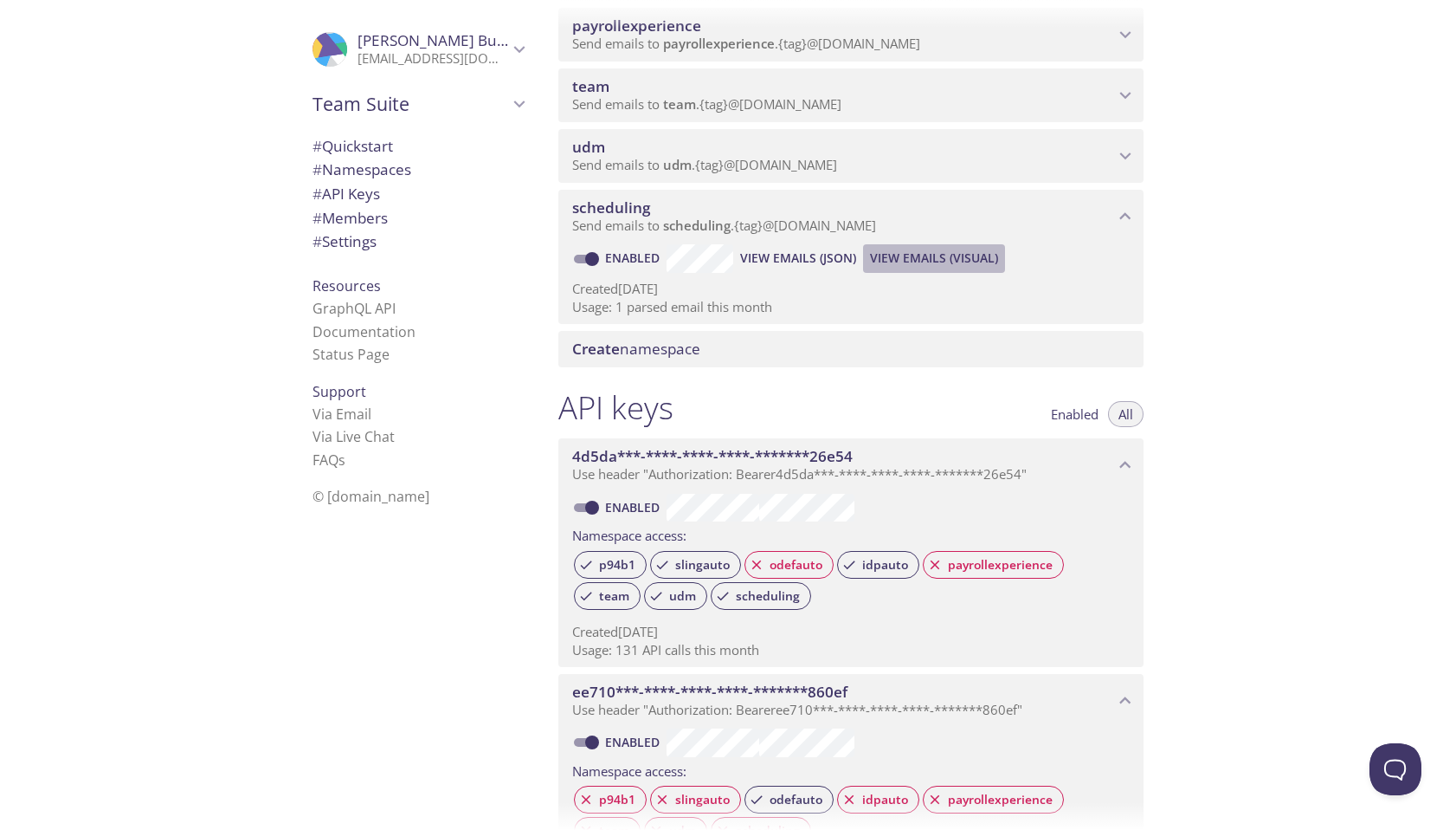
click at [936, 259] on span "View Emails (Visual)" at bounding box center [934, 257] width 128 height 20
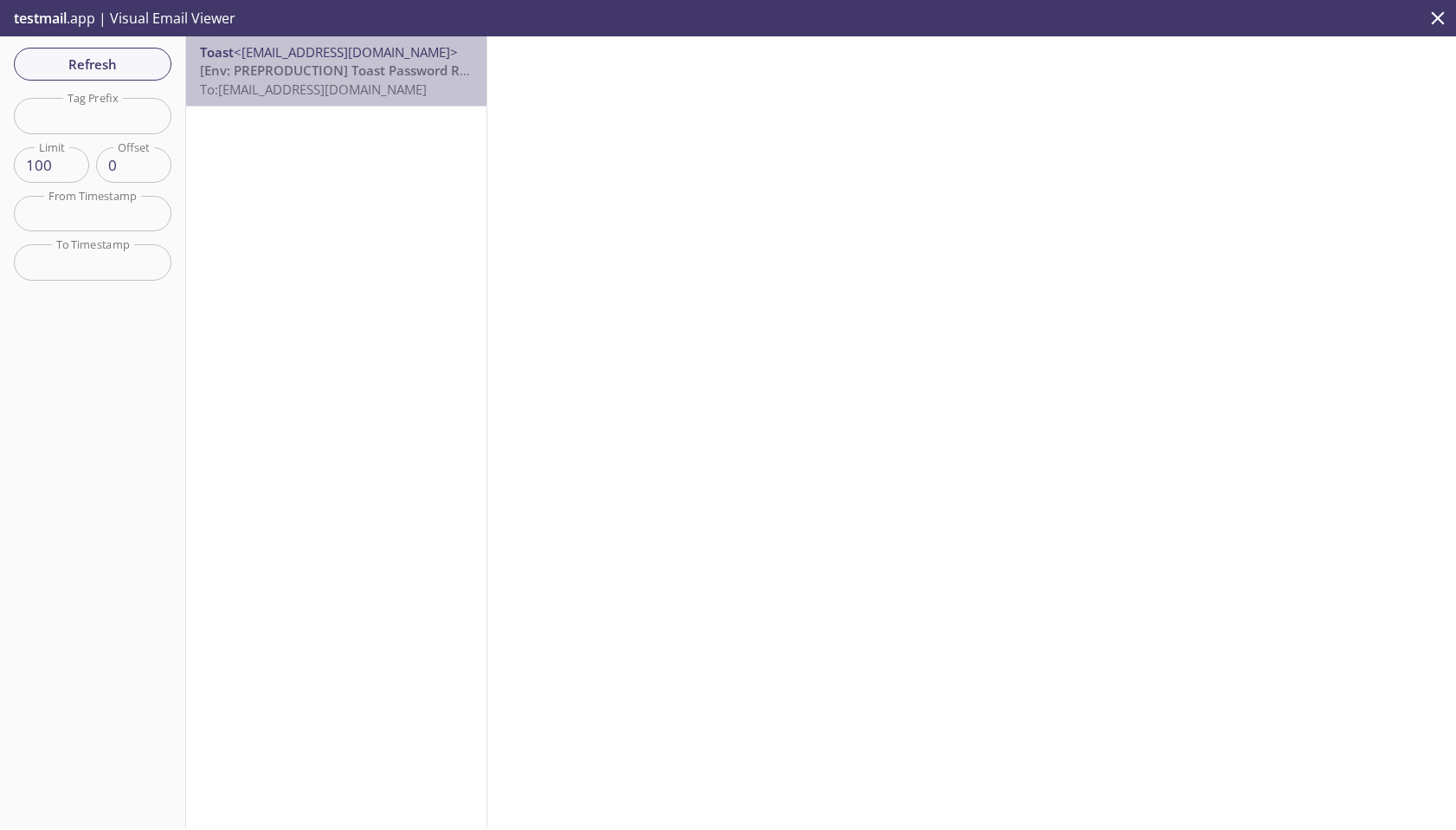
click at [340, 74] on span "[Env: PREPRODUCTION] Toast Password Reset" at bounding box center [343, 71] width 286 height 17
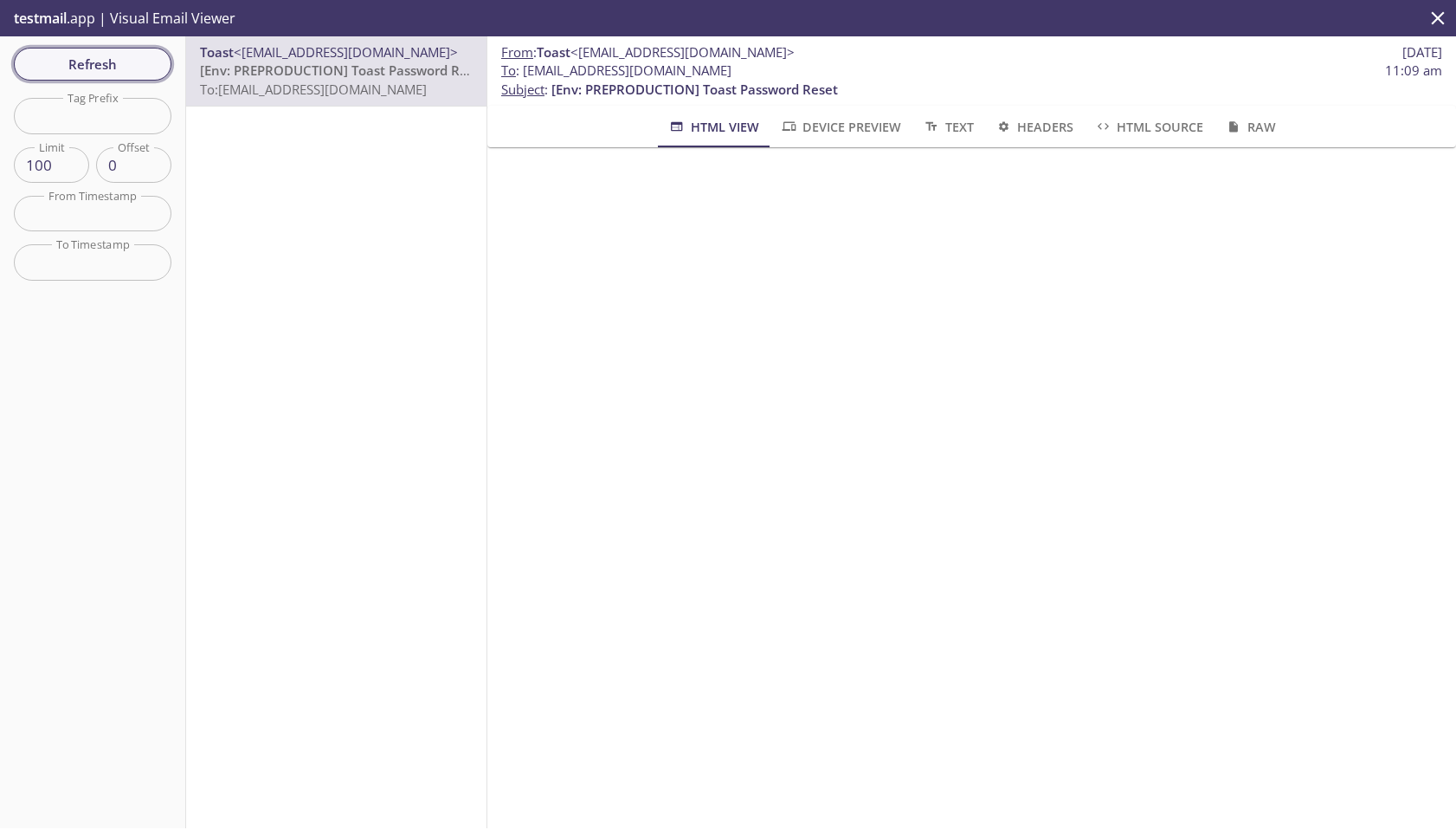
click at [110, 59] on span "Refresh" at bounding box center [93, 64] width 130 height 22
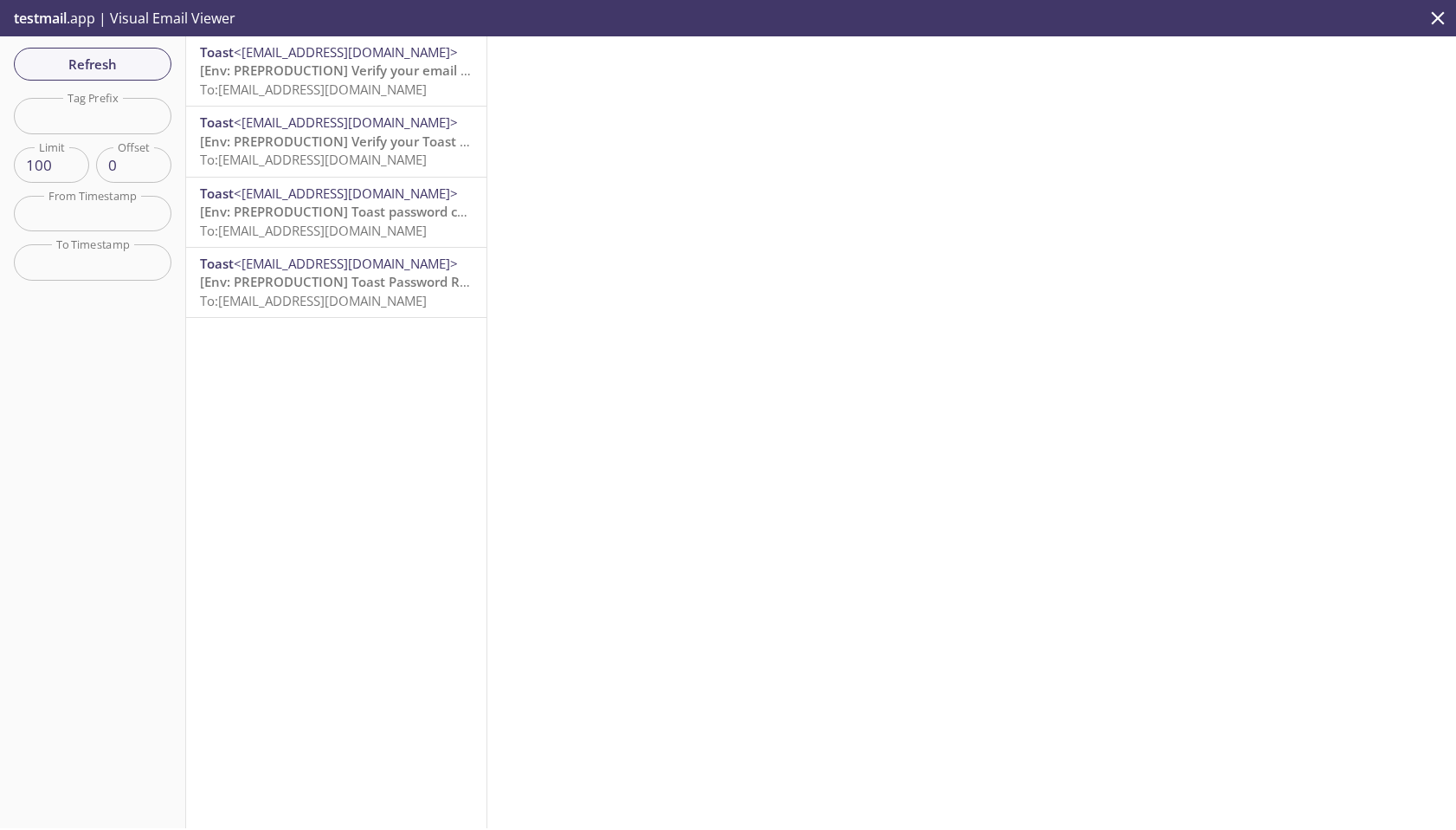
click at [333, 229] on span "To: [EMAIL_ADDRESS][DOMAIN_NAME]" at bounding box center [313, 230] width 227 height 17
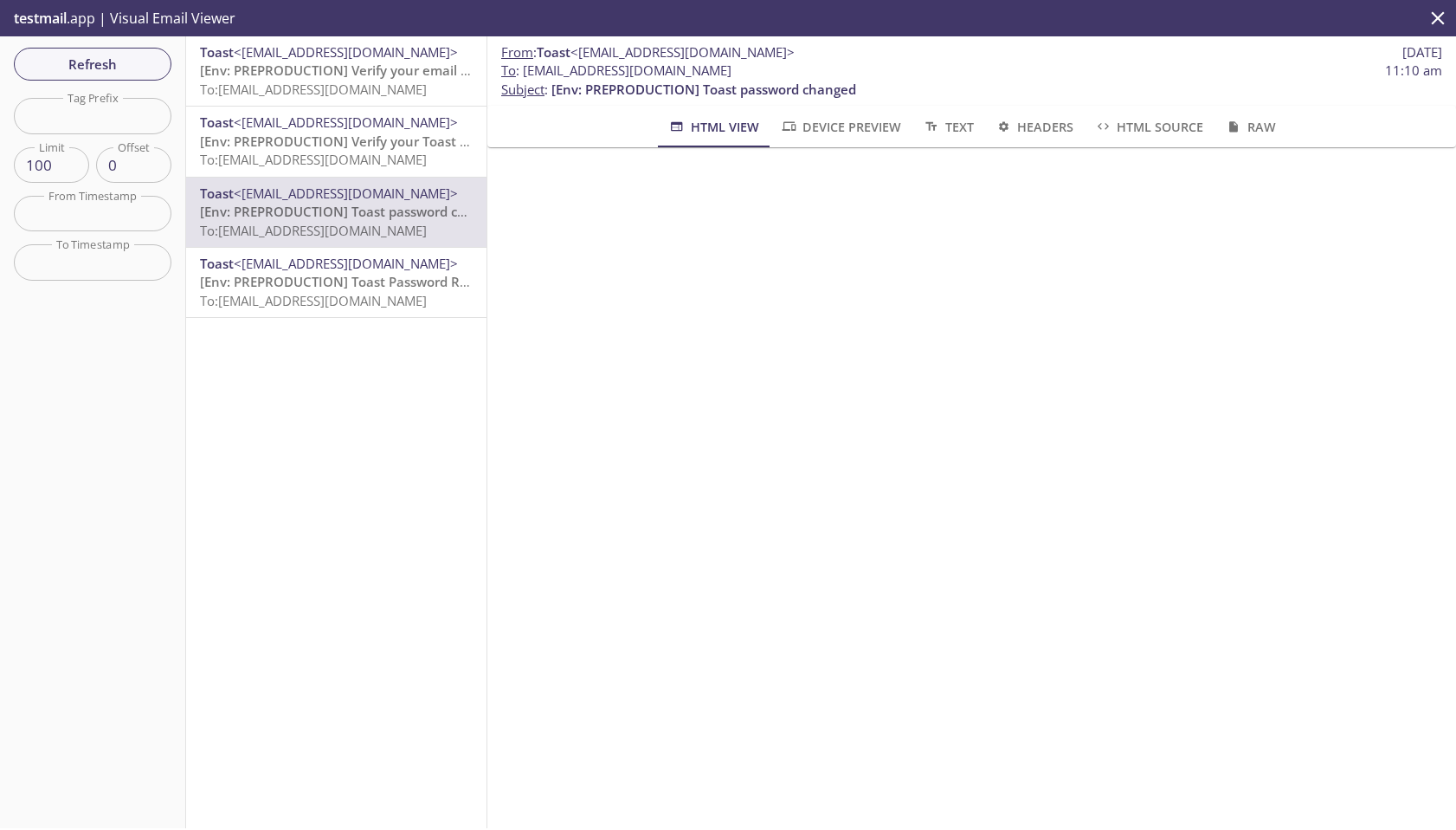
click at [335, 166] on span "To: [EMAIL_ADDRESS][DOMAIN_NAME]" at bounding box center [313, 160] width 227 height 17
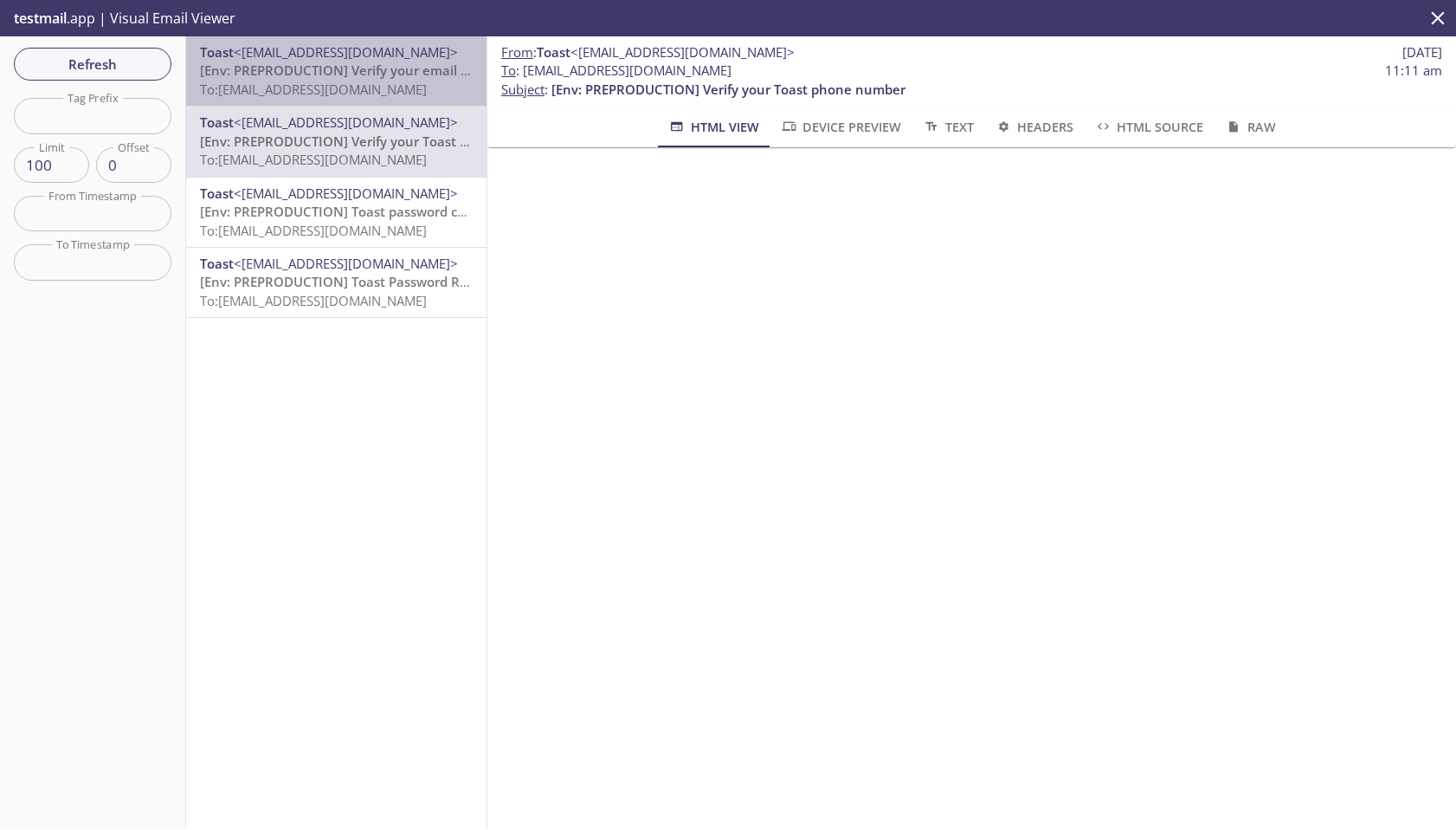
click at [346, 95] on span "To: [EMAIL_ADDRESS][DOMAIN_NAME]" at bounding box center [313, 89] width 227 height 17
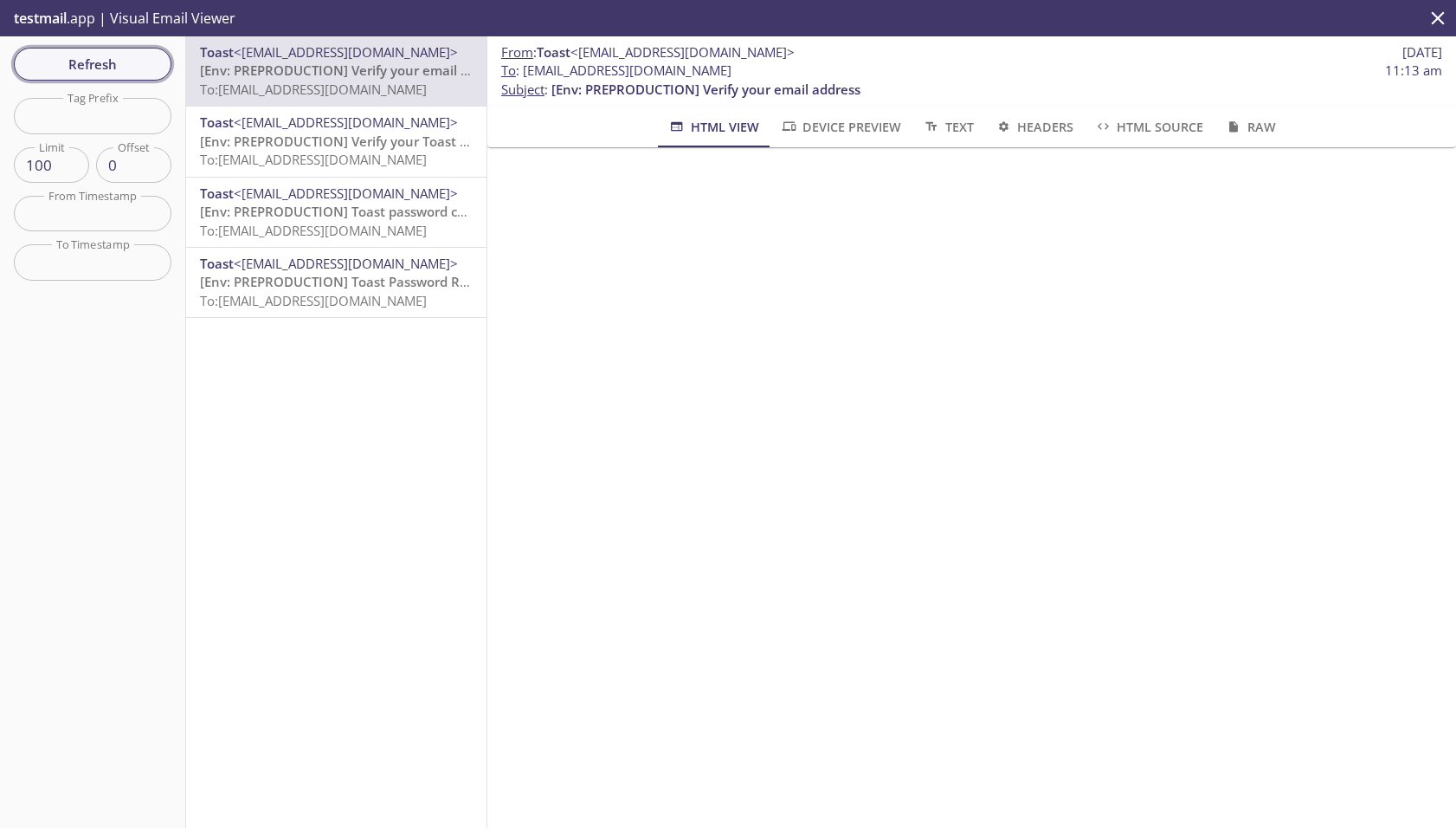
click at [111, 74] on span "Refresh" at bounding box center [93, 64] width 130 height 22
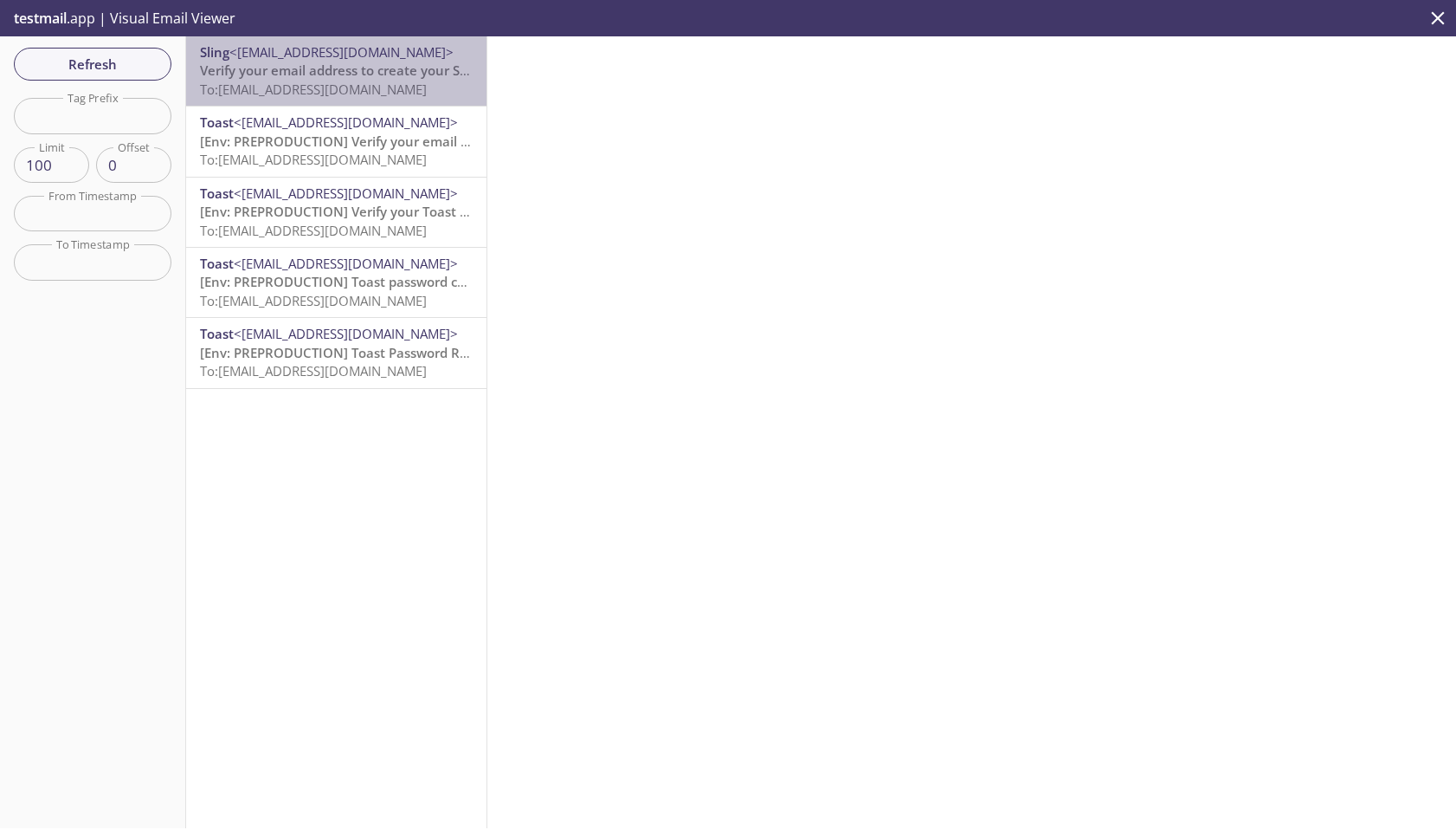
click at [407, 99] on div "Sling <[EMAIL_ADDRESS][DOMAIN_NAME]> Verify your email address to create your S…" at bounding box center [335, 72] width 301 height 70
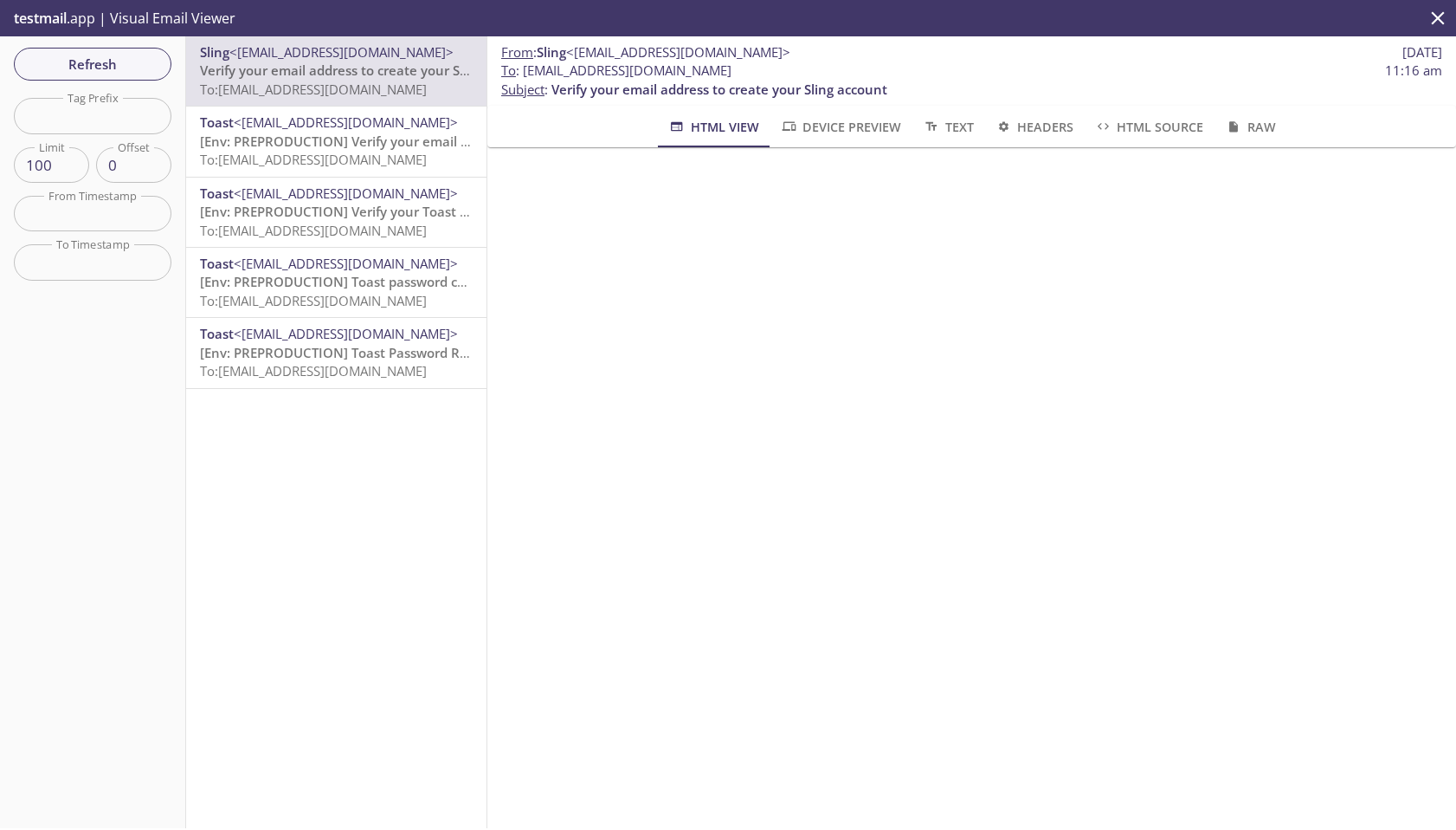
click at [569, 75] on span "To : [EMAIL_ADDRESS][DOMAIN_NAME]" at bounding box center [616, 71] width 230 height 18
click at [601, 73] on span "To : [EMAIL_ADDRESS][DOMAIN_NAME]" at bounding box center [616, 71] width 230 height 18
click at [558, 73] on span "To : [EMAIL_ADDRESS][DOMAIN_NAME]" at bounding box center [616, 71] width 230 height 18
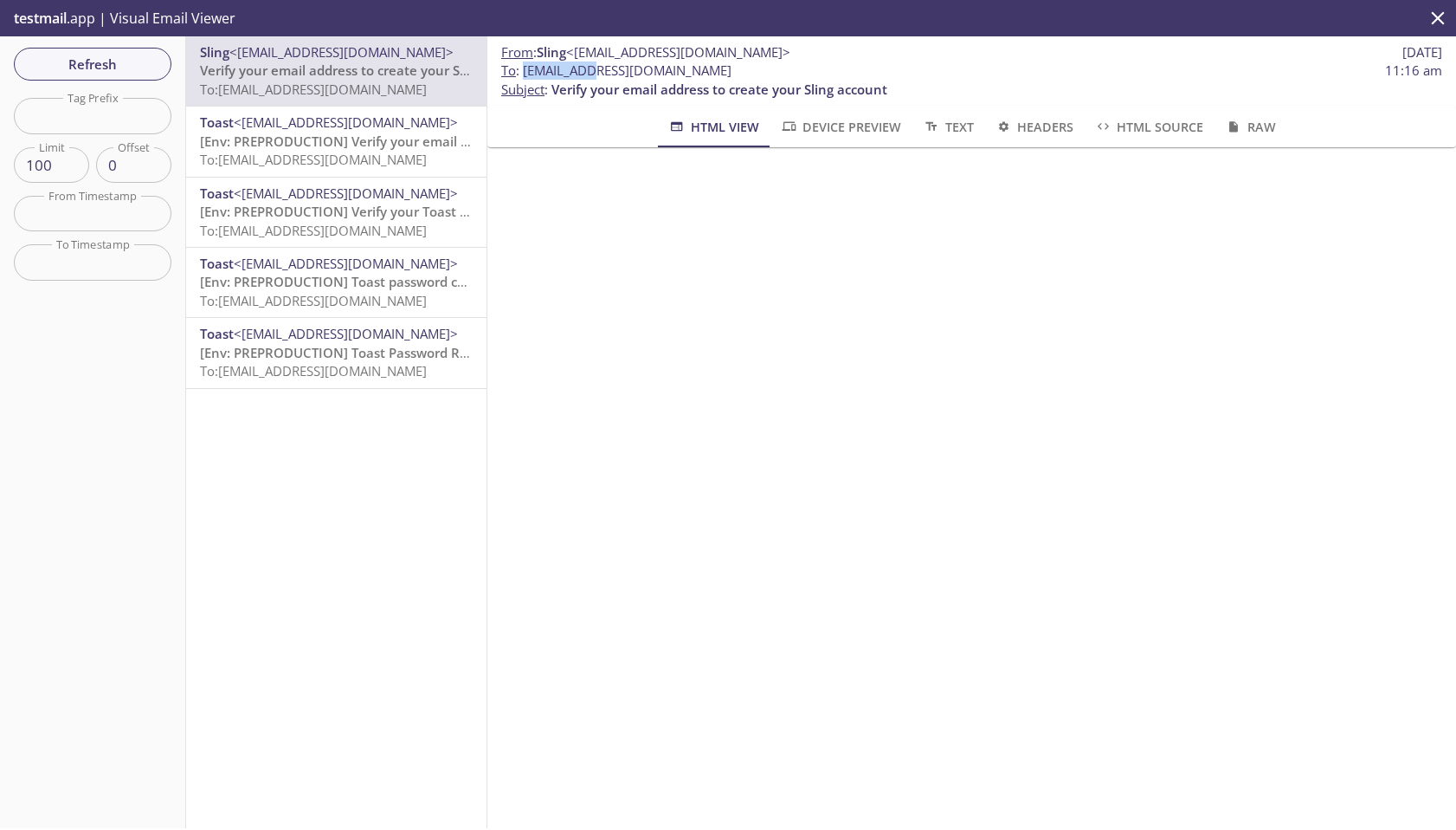
click at [558, 73] on span "To : [EMAIL_ADDRESS][DOMAIN_NAME]" at bounding box center [616, 71] width 230 height 18
click at [606, 70] on span "To : [EMAIL_ADDRESS][DOMAIN_NAME]" at bounding box center [616, 71] width 230 height 18
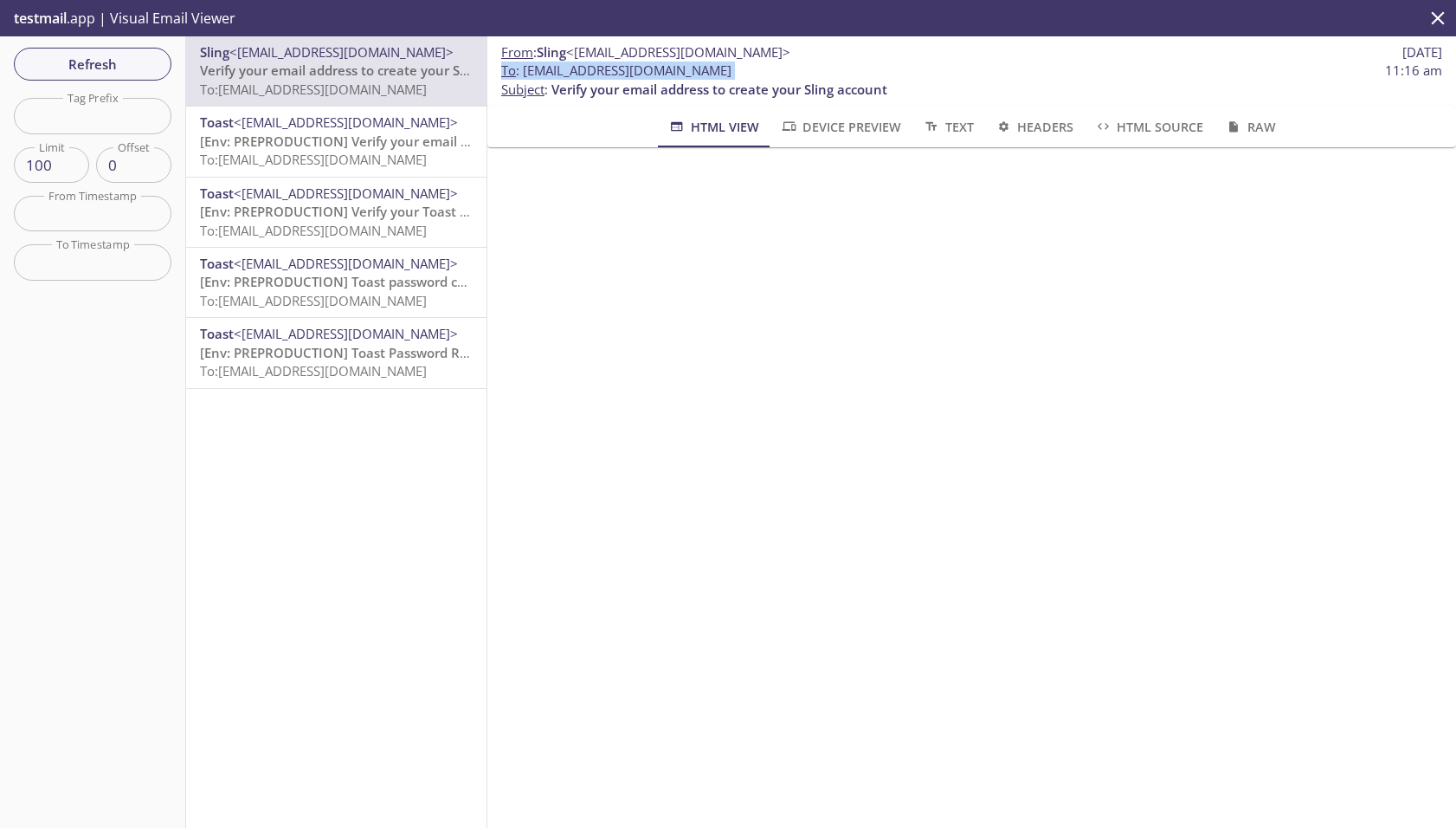
click at [606, 70] on span "To : [EMAIL_ADDRESS][DOMAIN_NAME]" at bounding box center [616, 71] width 230 height 18
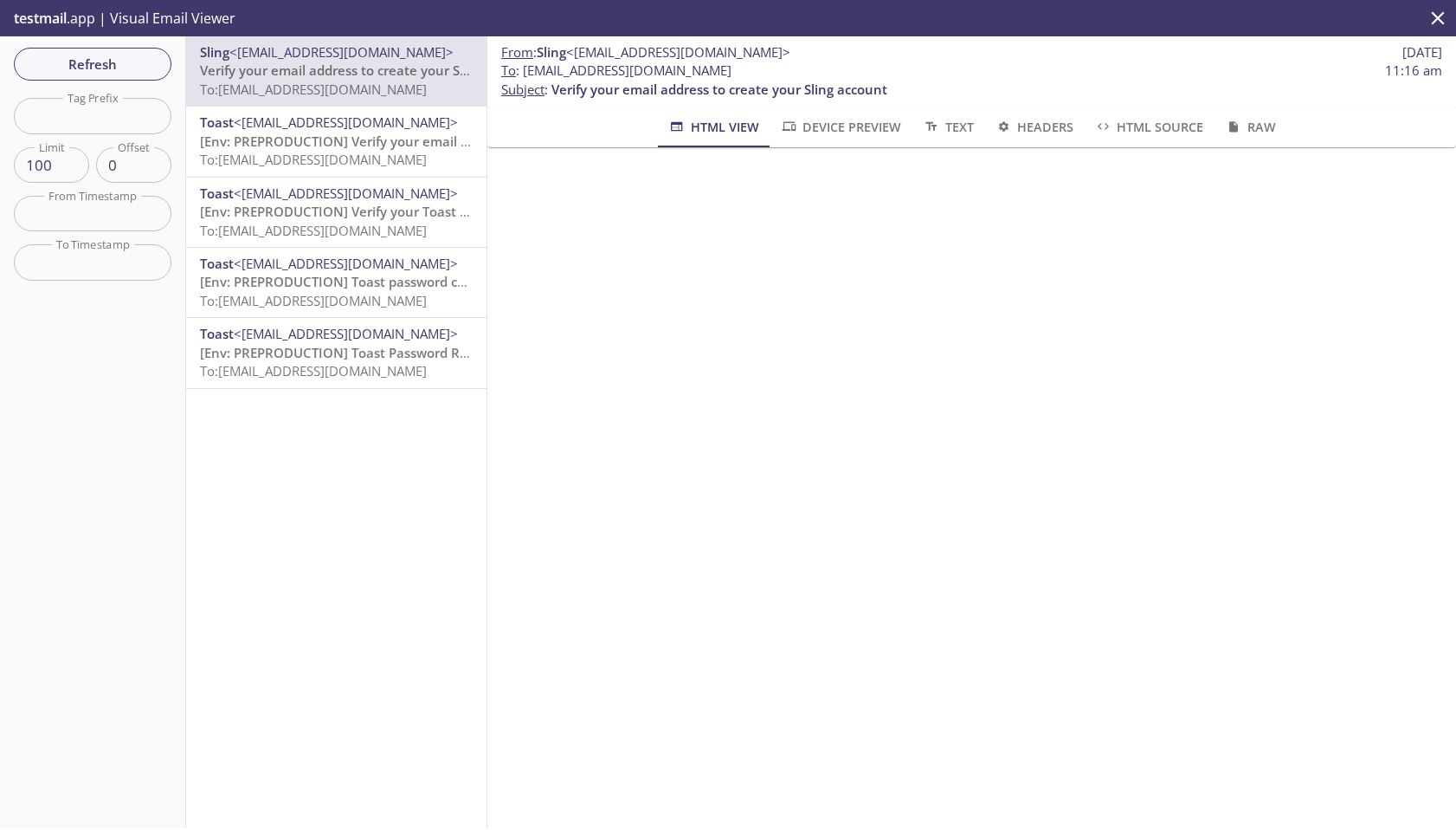
click at [604, 77] on span "To : [EMAIL_ADDRESS][DOMAIN_NAME]" at bounding box center [616, 71] width 230 height 18
click at [594, 73] on span "To : [EMAIL_ADDRESS][DOMAIN_NAME]" at bounding box center [616, 71] width 230 height 18
drag, startPoint x: 591, startPoint y: 73, endPoint x: 618, endPoint y: 71, distance: 27.1
click at [618, 71] on span "To : [EMAIL_ADDRESS][DOMAIN_NAME]" at bounding box center [616, 71] width 230 height 18
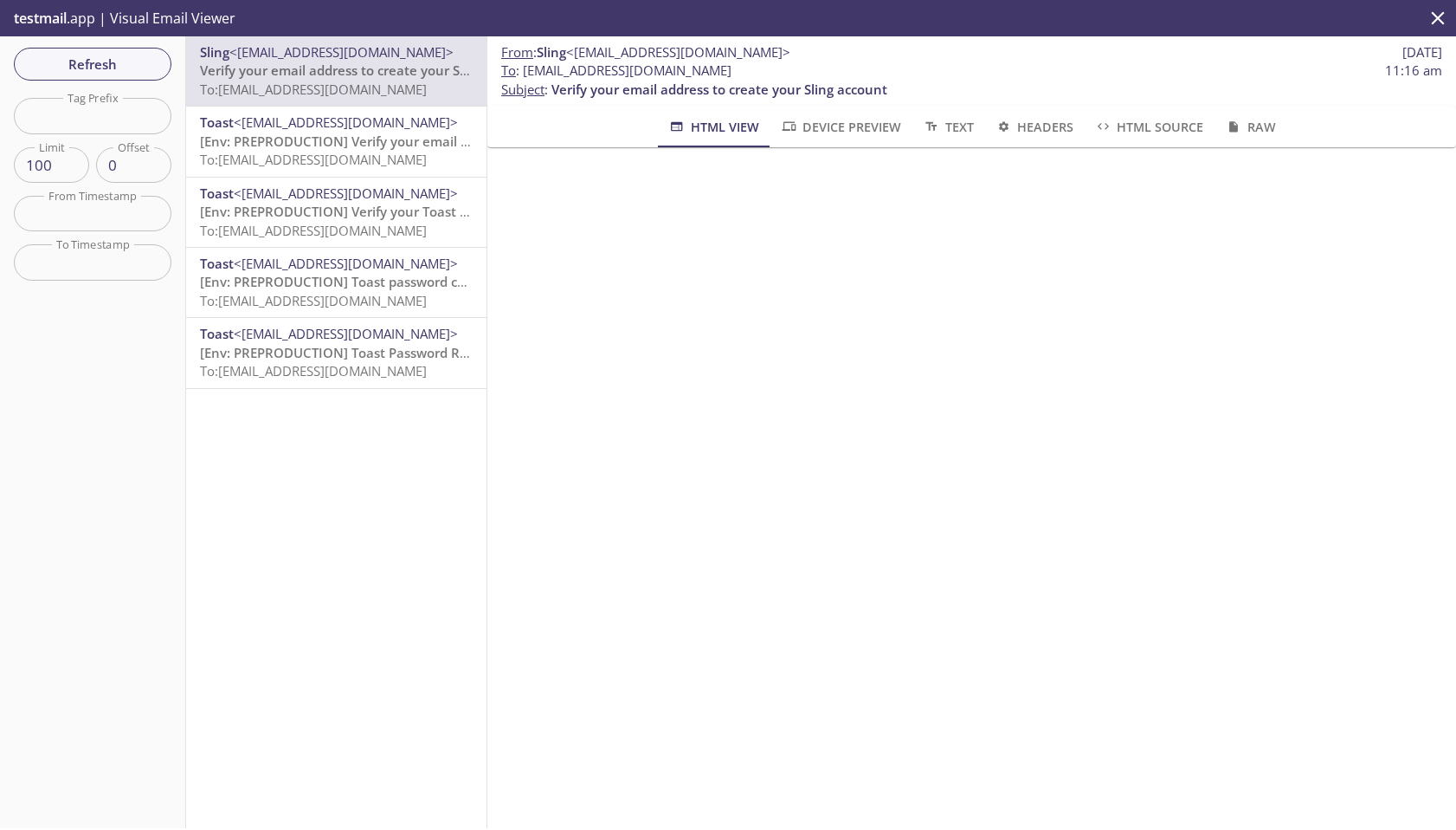
click at [556, 74] on span "To : [EMAIL_ADDRESS][DOMAIN_NAME]" at bounding box center [616, 71] width 230 height 18
click at [556, 72] on span "To : [EMAIL_ADDRESS][DOMAIN_NAME]" at bounding box center [616, 71] width 230 height 18
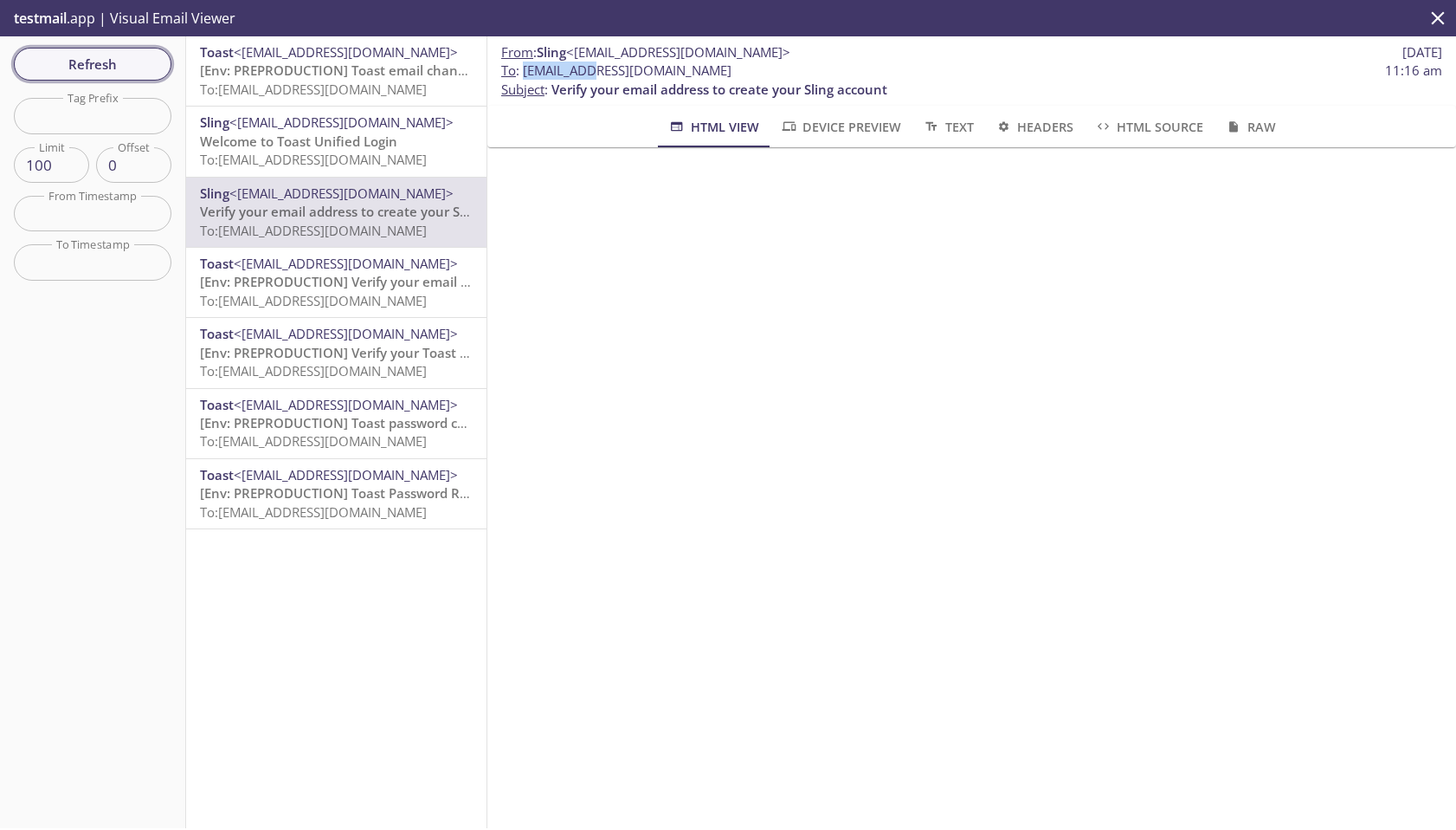
click at [116, 57] on span "Refresh" at bounding box center [93, 64] width 130 height 22
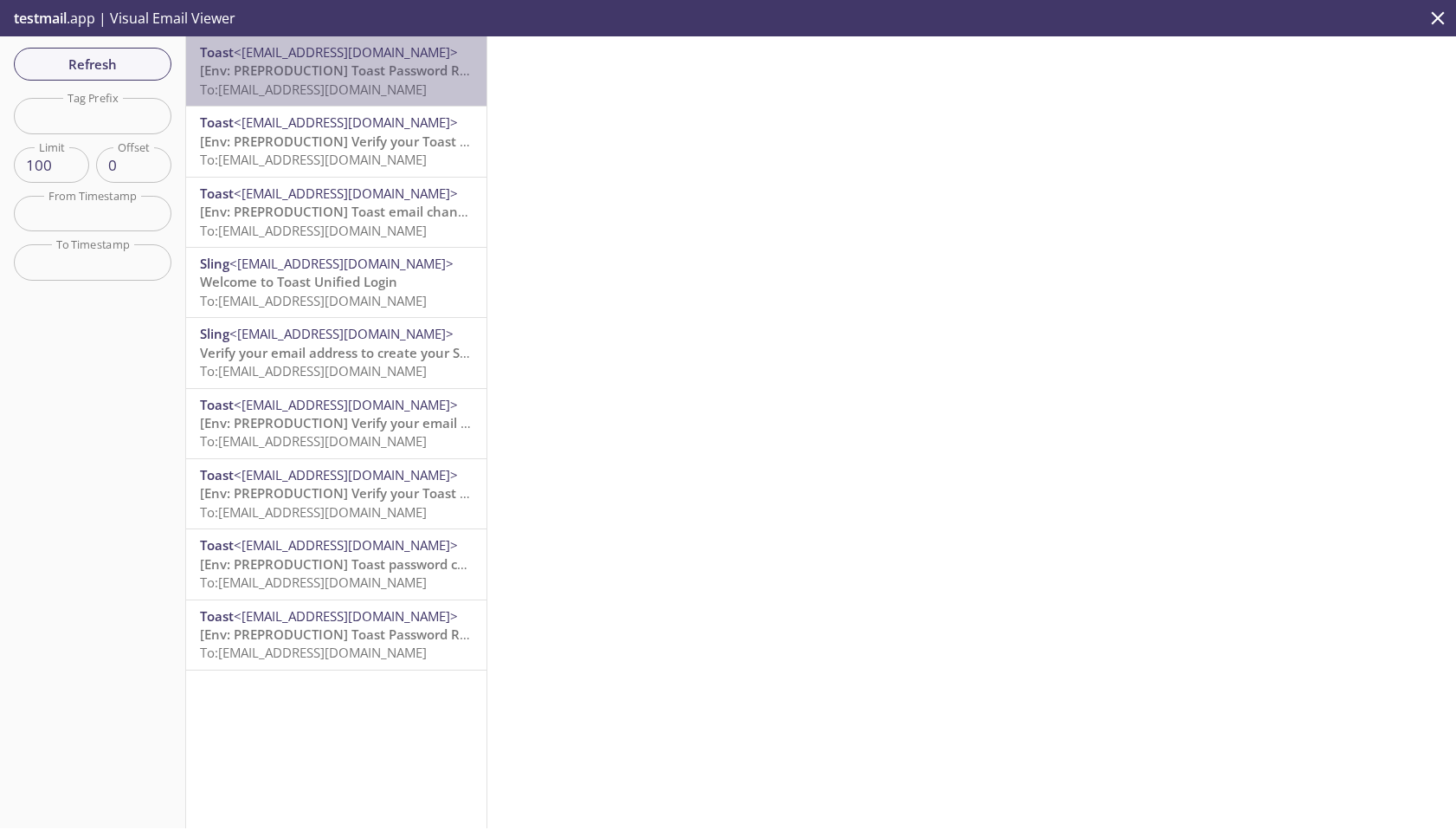
click at [339, 83] on span "To: [EMAIL_ADDRESS][DOMAIN_NAME]" at bounding box center [313, 89] width 227 height 17
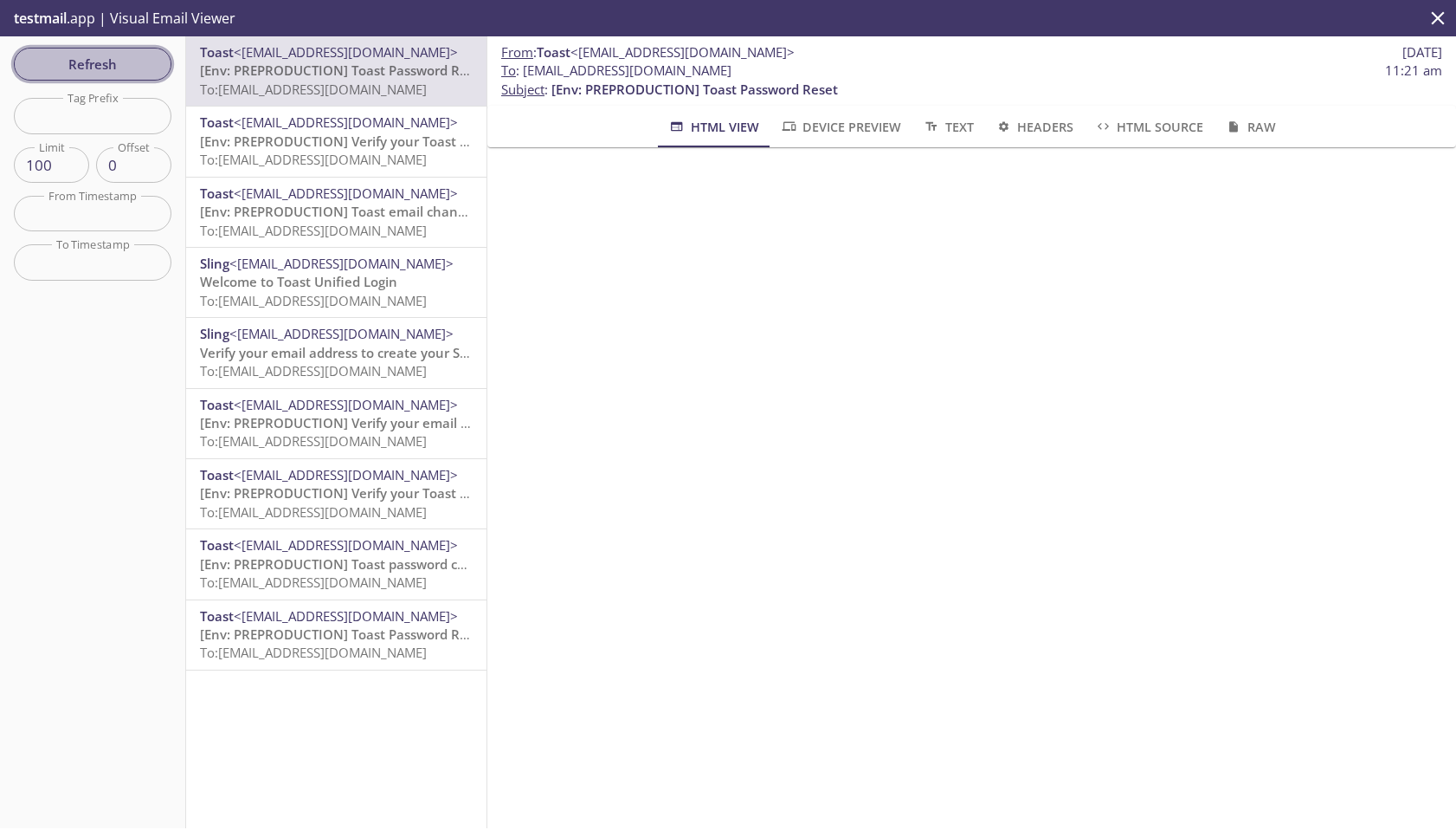
click at [117, 68] on span "Refresh" at bounding box center [93, 64] width 130 height 22
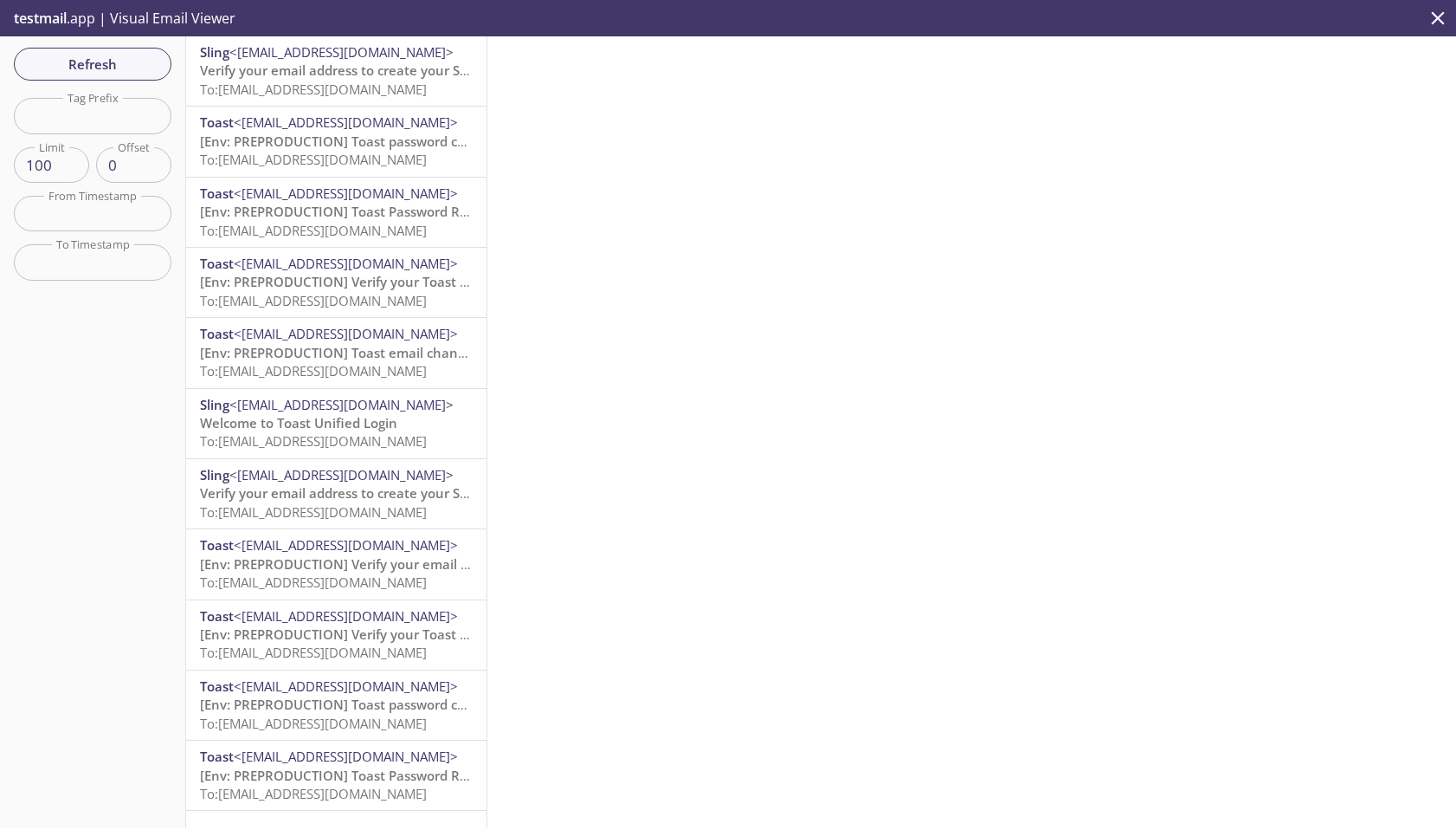
click at [355, 78] on span "Verify your email address to create your Sling account" at bounding box center [367, 71] width 335 height 17
